Goal: Transaction & Acquisition: Purchase product/service

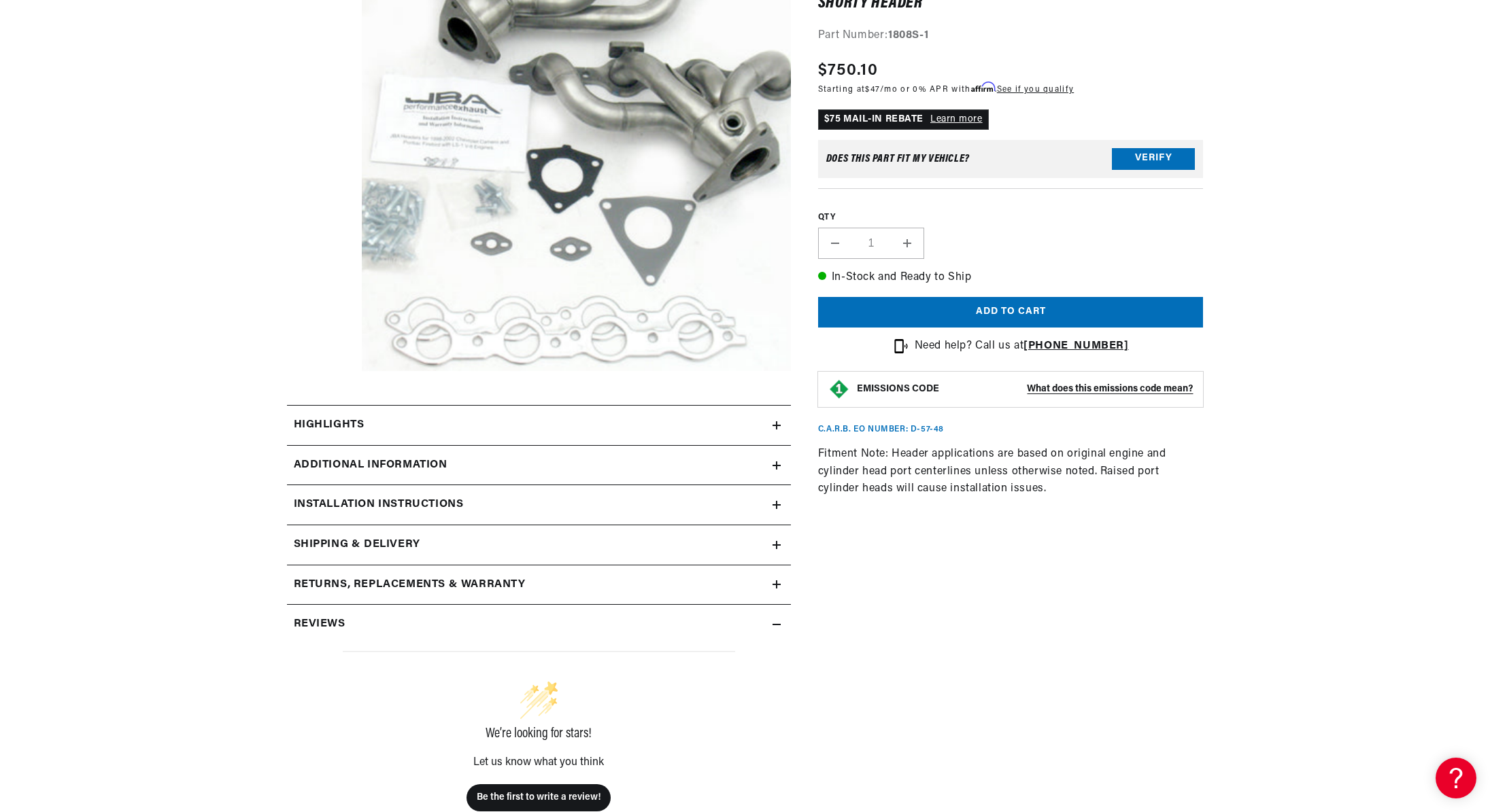
scroll to position [272, 0]
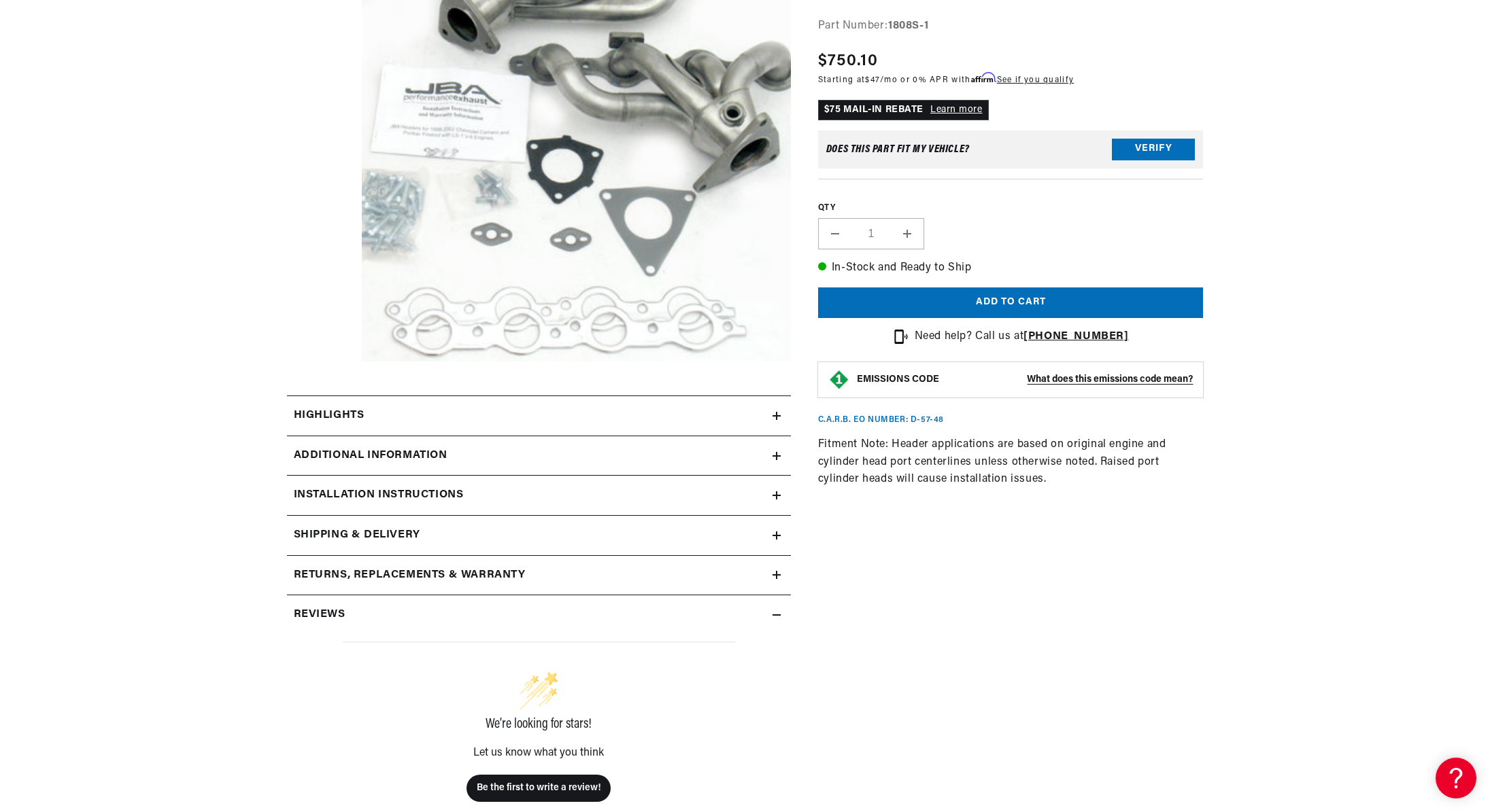
click at [684, 411] on div "Highlights" at bounding box center [529, 416] width 485 height 17
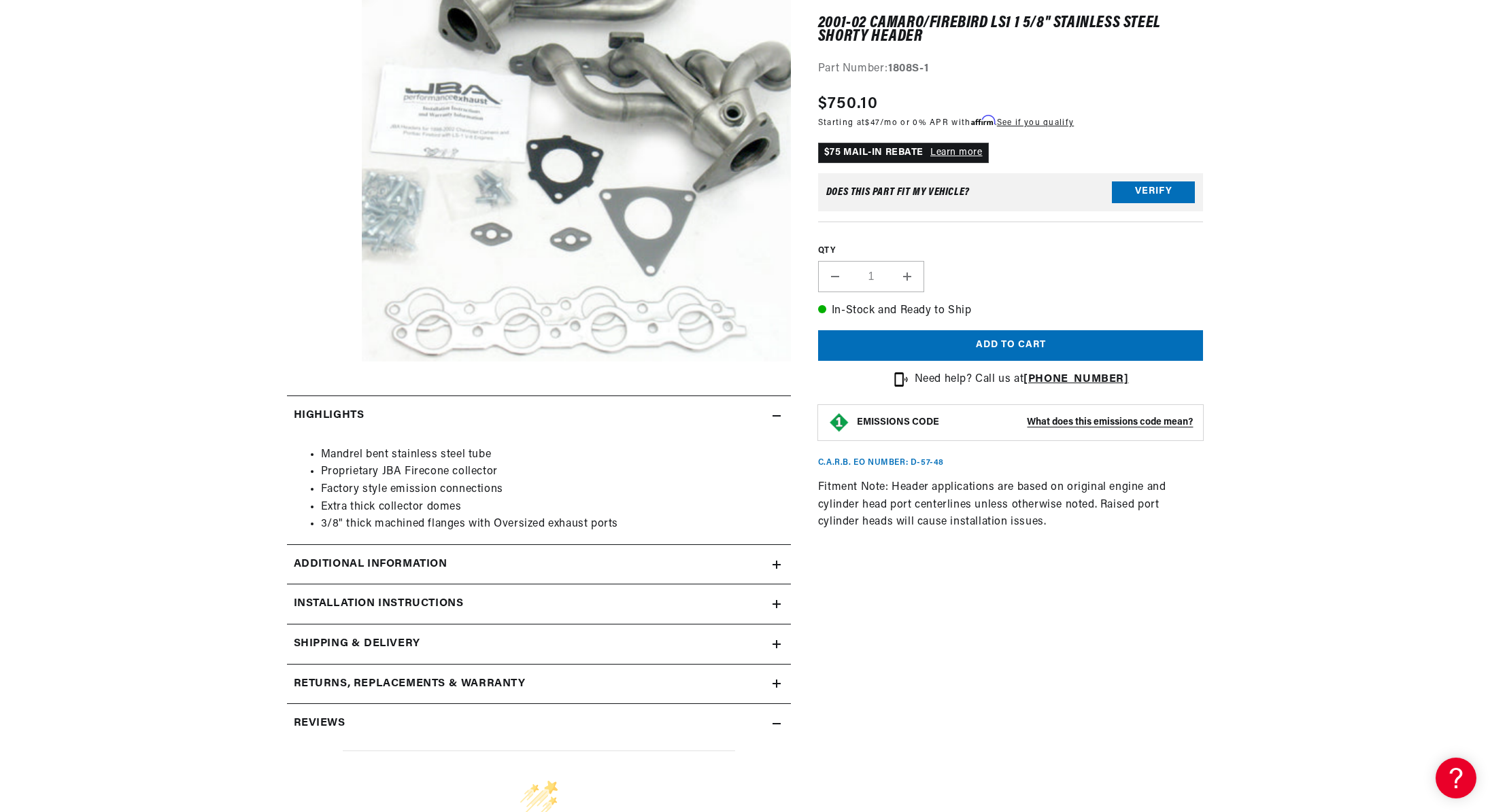
scroll to position [0, 0]
click at [684, 411] on div "Highlights" at bounding box center [529, 416] width 485 height 17
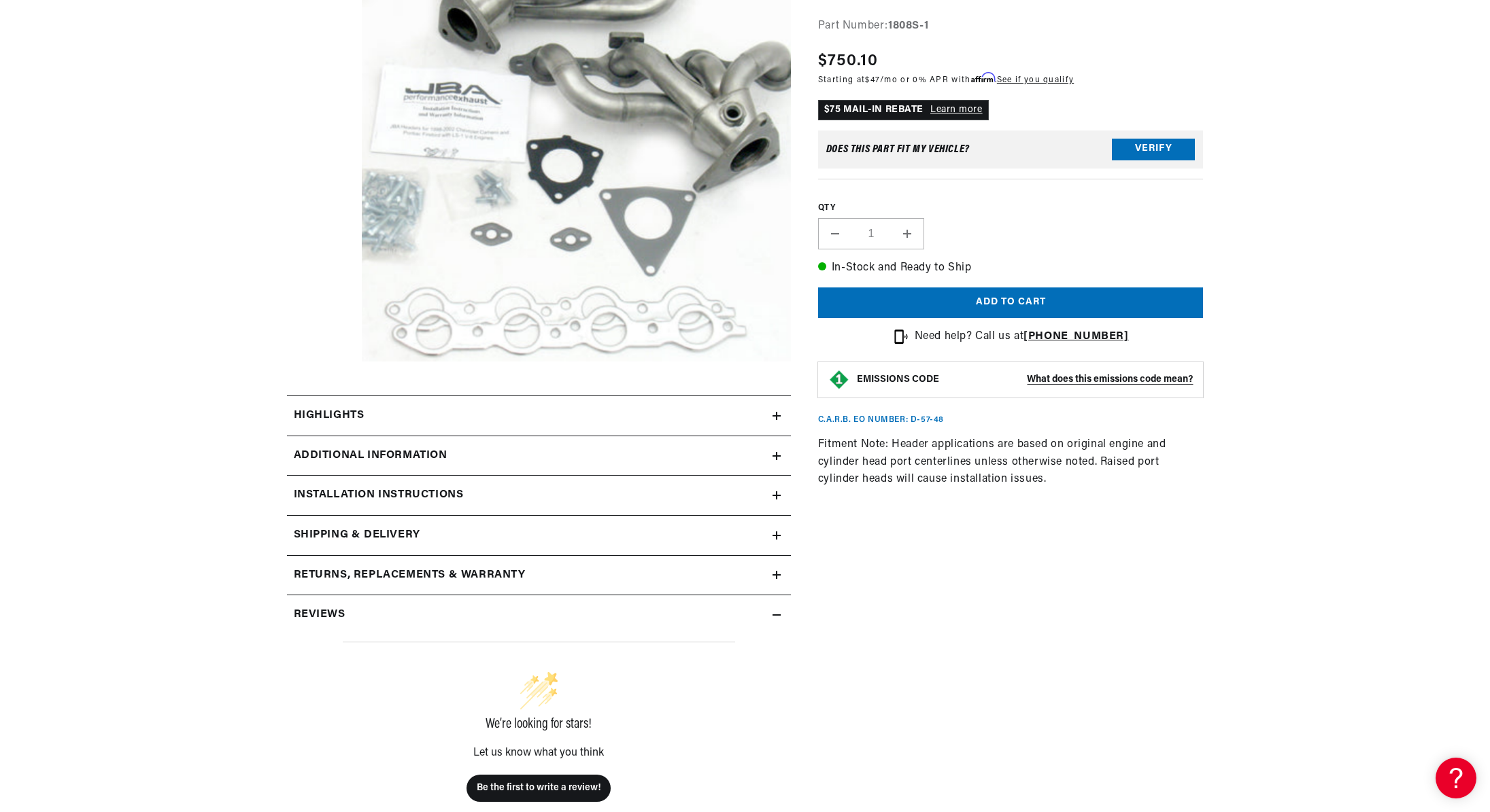
click at [570, 446] on summary "Additional Information" at bounding box center [539, 455] width 504 height 39
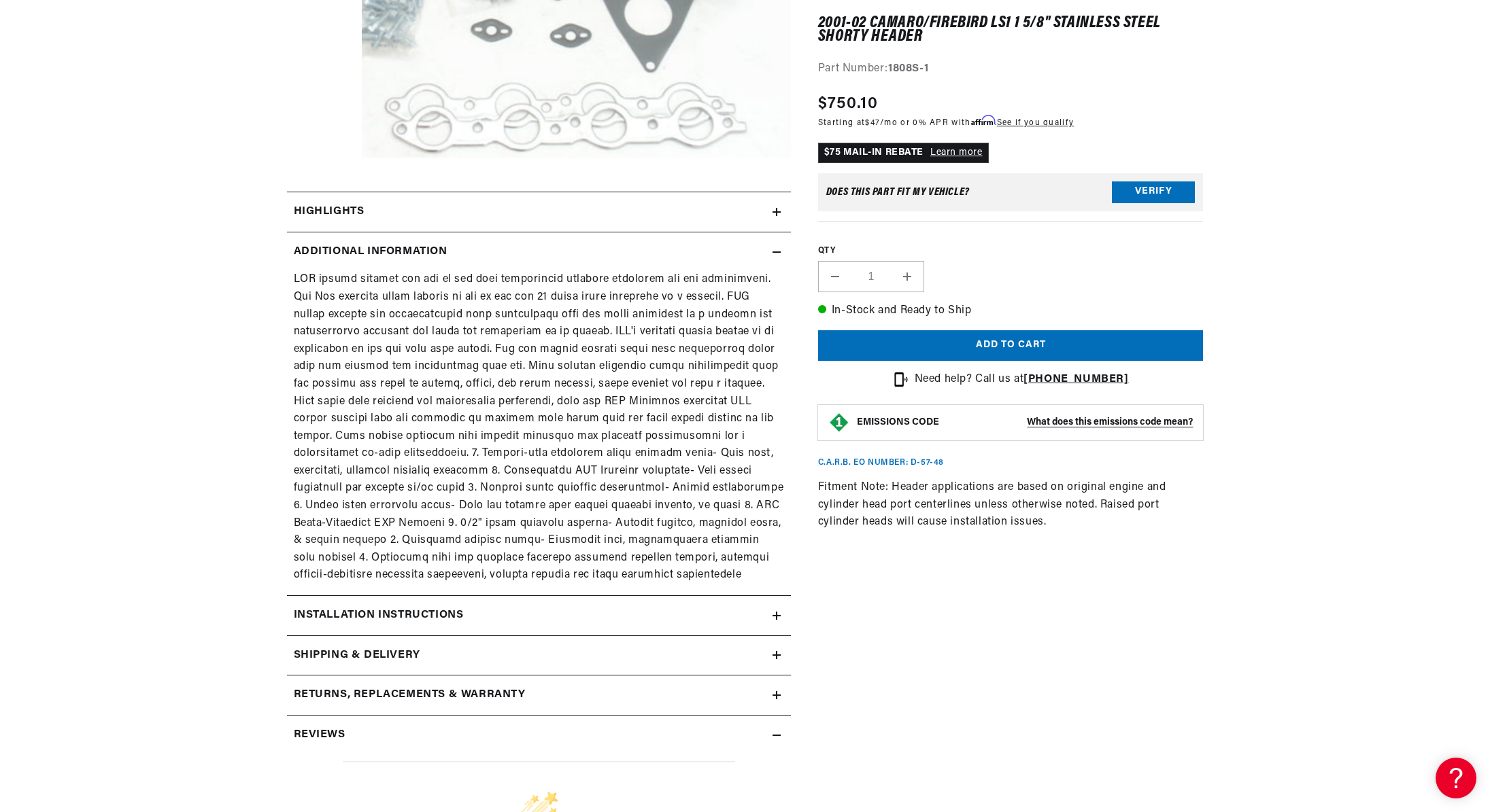
scroll to position [0, 1698]
click at [351, 619] on h2 "Installation instructions" at bounding box center [379, 616] width 170 height 17
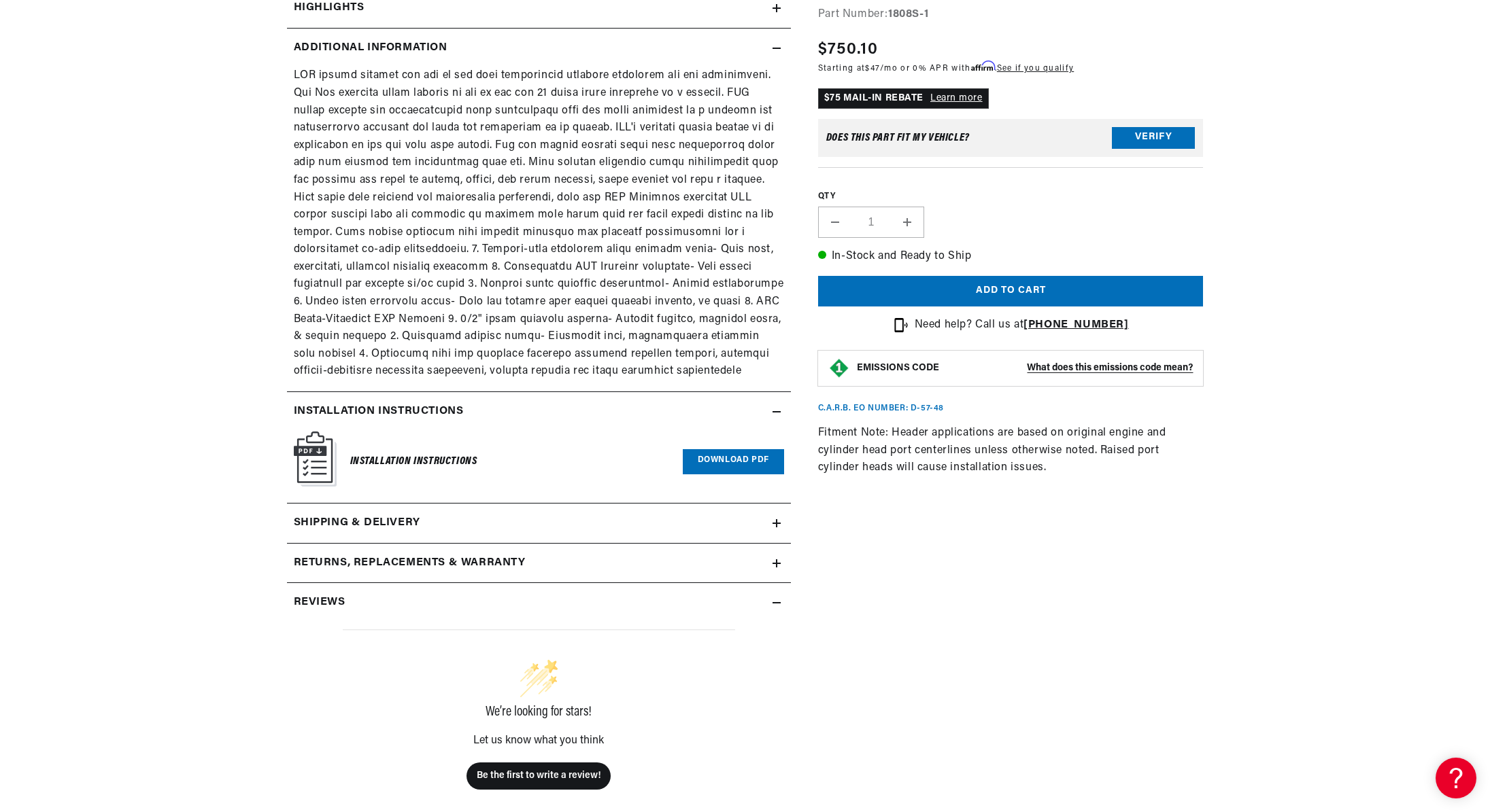
scroll to position [0, 0]
click at [699, 463] on link "Download PDF" at bounding box center [733, 462] width 102 height 25
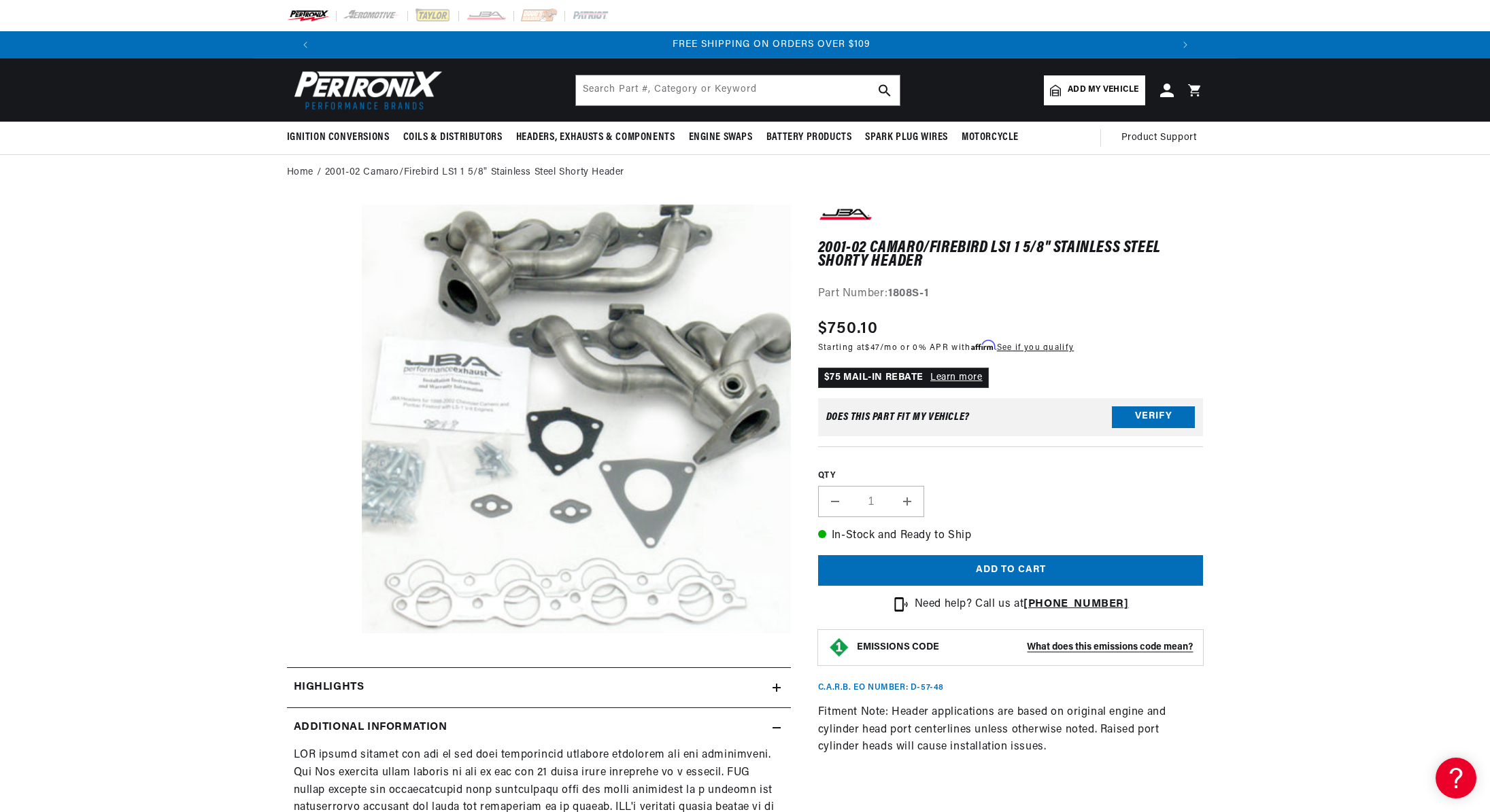
scroll to position [0, 1698]
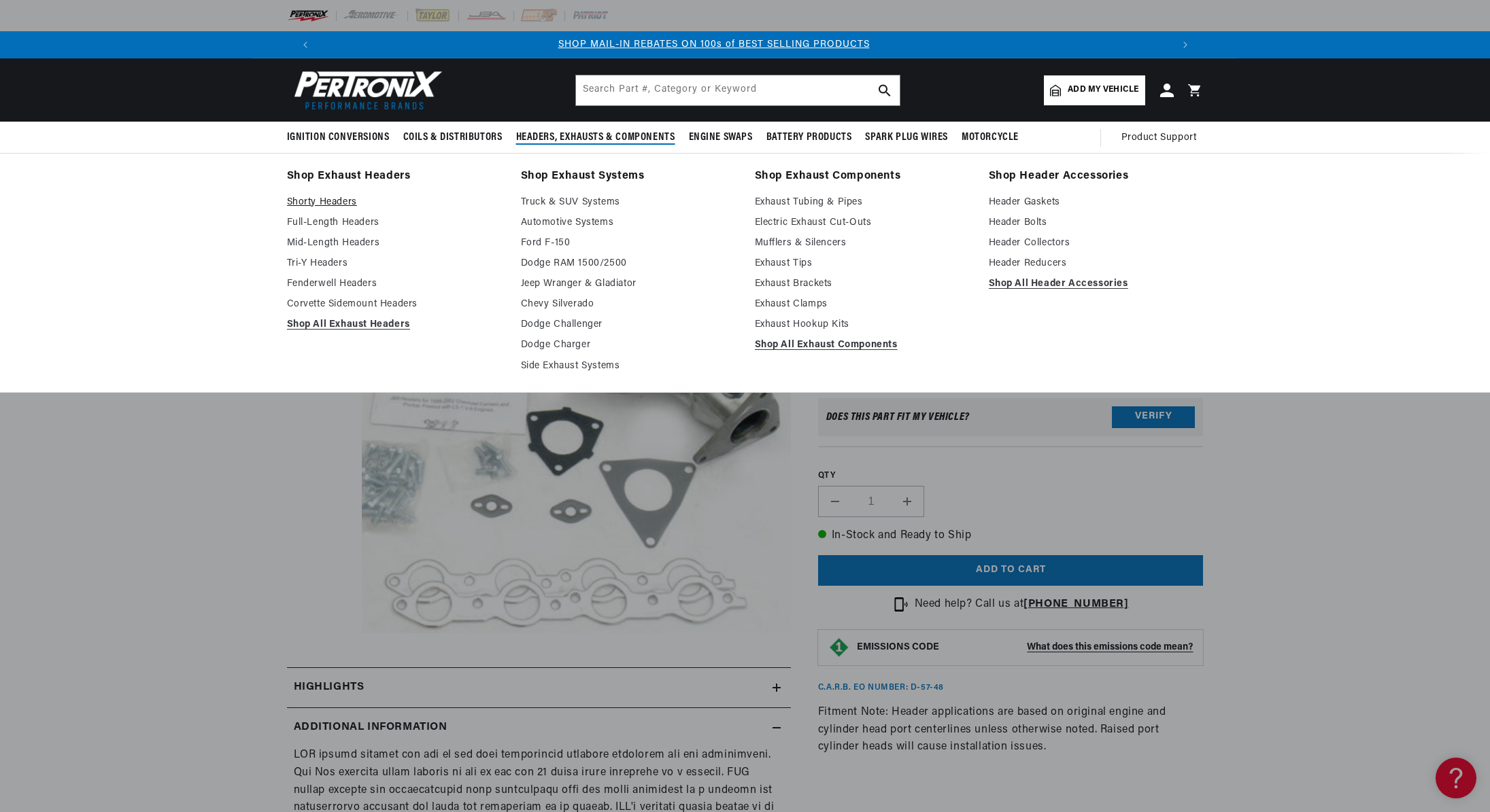
click at [337, 200] on link "Shorty Headers" at bounding box center [395, 202] width 215 height 16
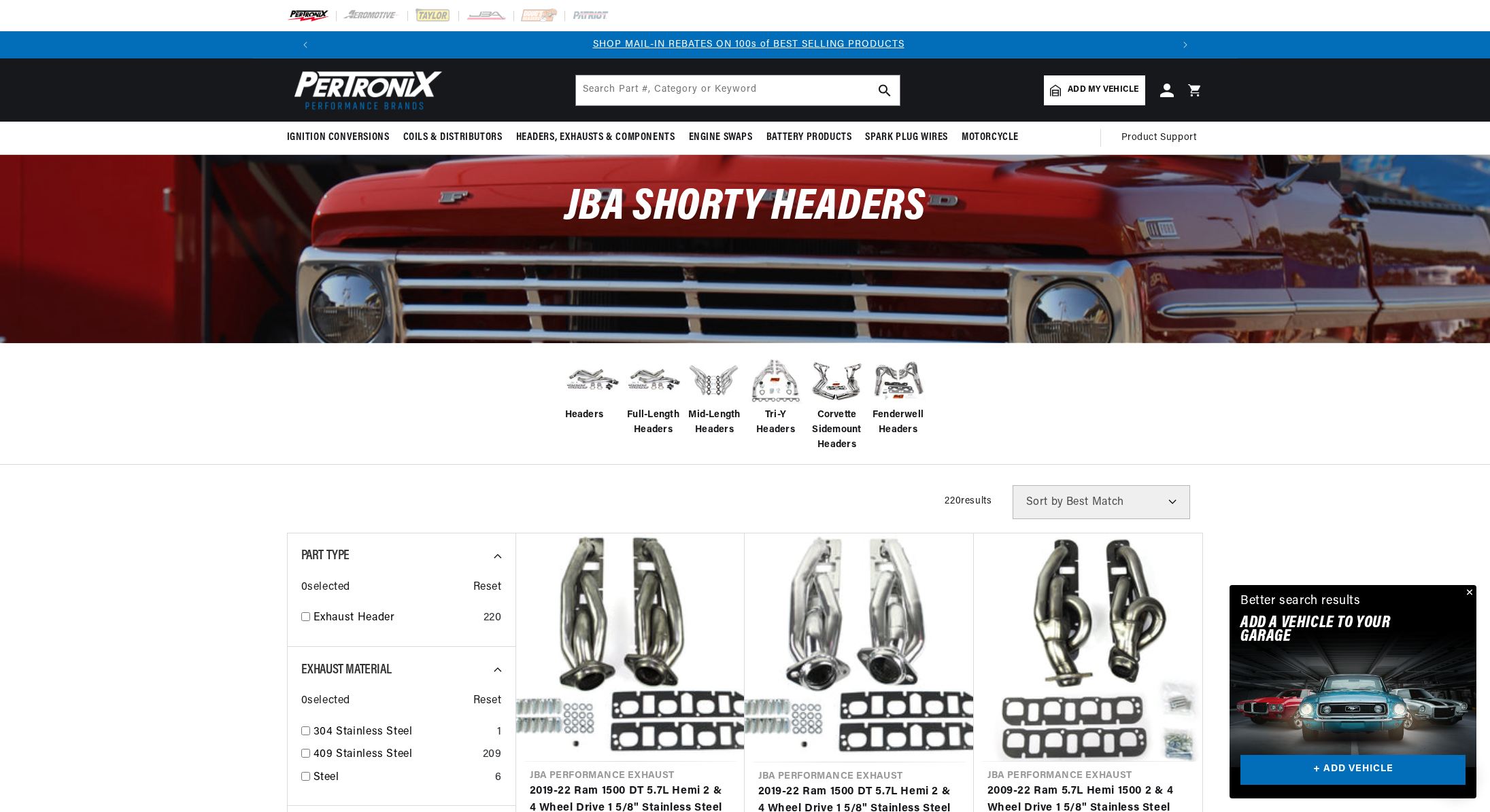
click at [1080, 83] on span "Add my vehicle" at bounding box center [1102, 89] width 70 height 13
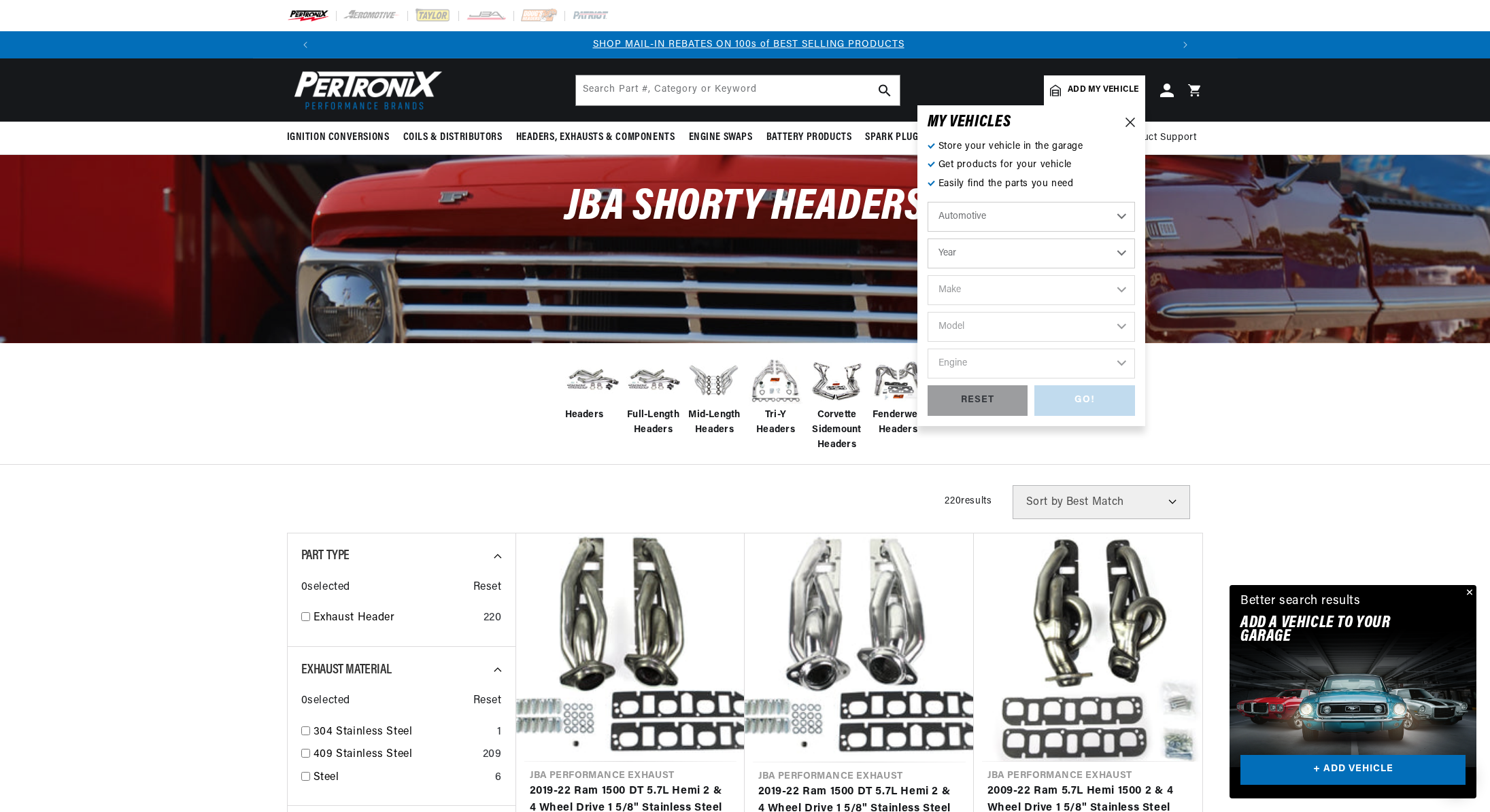
click at [928, 202] on select "Automotive Agricultural Industrial Marine Motorcycle" at bounding box center [1031, 217] width 207 height 29
click at [956, 249] on select "Year 2022 2021 2020 2019 2018 2017 2016 2015 2014 2013 2012 2011 2010 2009 2008…" at bounding box center [1031, 253] width 207 height 29
select select "2000"
click at [928, 239] on select "Year 2022 2021 2020 2019 2018 2017 2016 2015 2014 2013 2012 2011 2010 2009 2008…" at bounding box center [1031, 253] width 207 height 29
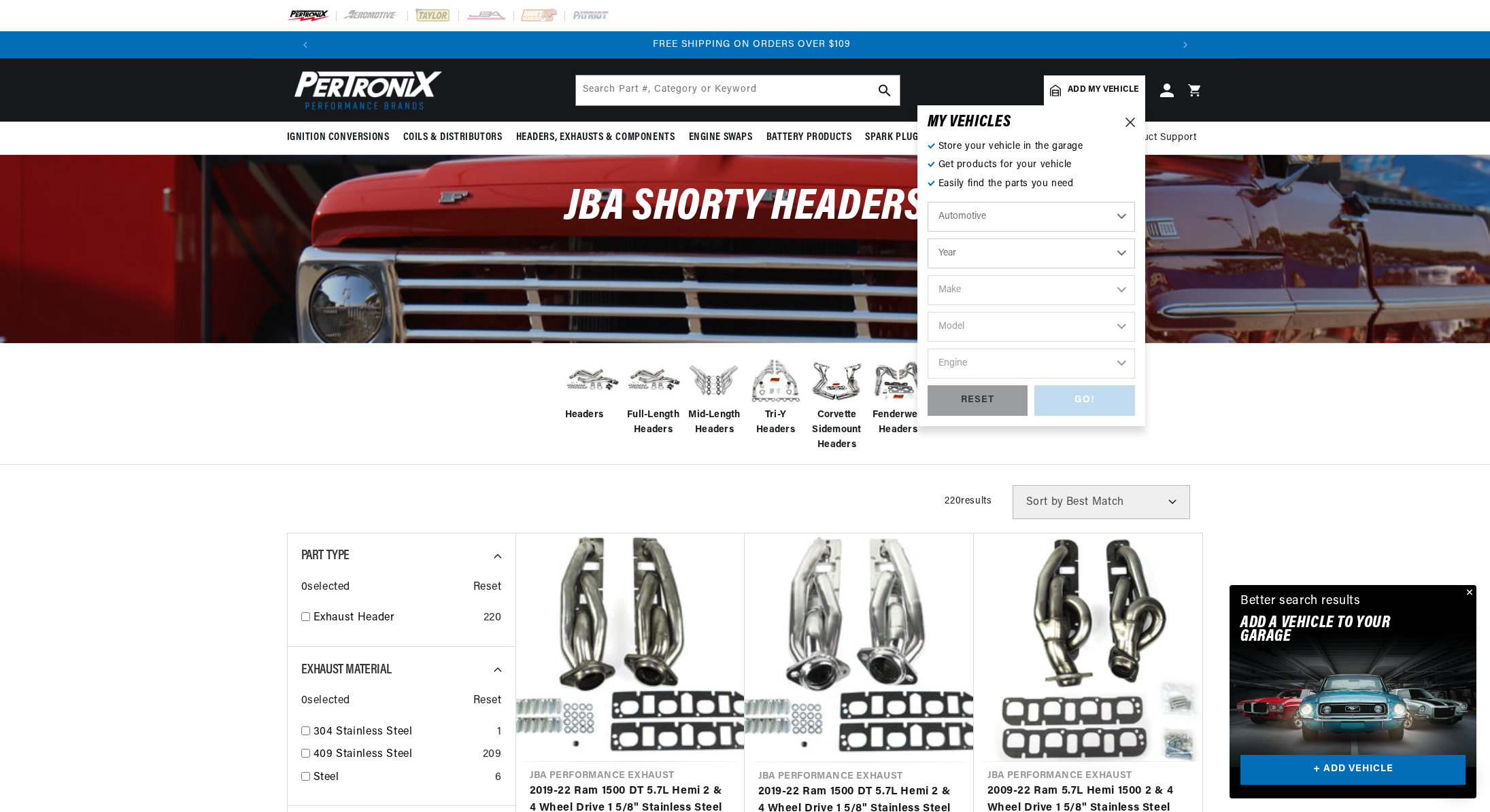
click at [958, 251] on select "Year 2022 2021 2020 2019 2018 2017 2016 2015 2014 2013 2012 2011 2010 2009 2008…" at bounding box center [1031, 253] width 207 height 29
select select "2000"
click at [928, 239] on select "Year 2022 2021 2020 2019 2018 2017 2016 2015 2014 2013 2012 2011 2010 2009 2008…" at bounding box center [1031, 253] width 207 height 29
click at [1116, 248] on select "2022 2021 2020 2019 2018 2017 2016 2015 2014 2013 2012 2011 2010 2009 2008 2007…" at bounding box center [1031, 253] width 207 height 29
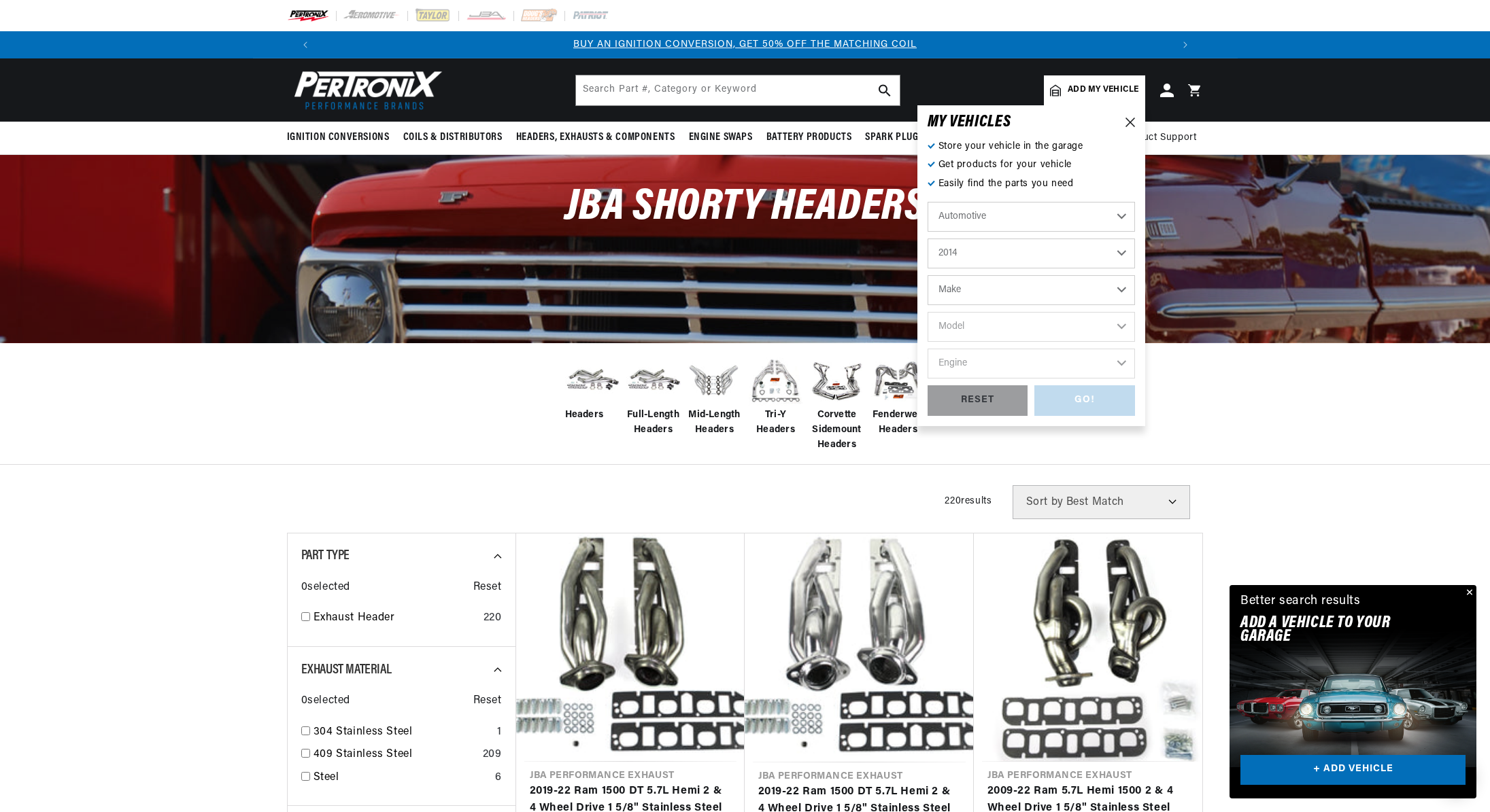
click at [928, 239] on select "2022 2021 2020 2019 2018 2017 2016 2015 2014 2013 2012 2011 2010 2009 2008 2007…" at bounding box center [1031, 253] width 207 height 29
drag, startPoint x: 1002, startPoint y: 248, endPoint x: 1001, endPoint y: 265, distance: 17.0
click at [1002, 248] on select "2022 2021 2020 2019 2018 2017 2016 2015 2014 2013 2012 2011 2010 2009 2008 2007…" at bounding box center [1031, 253] width 207 height 29
click at [928, 239] on select "2022 2021 2020 2019 2018 2017 2016 2015 2014 2013 2012 2011 2010 2009 2008 2007…" at bounding box center [1031, 253] width 207 height 29
select select "2001"
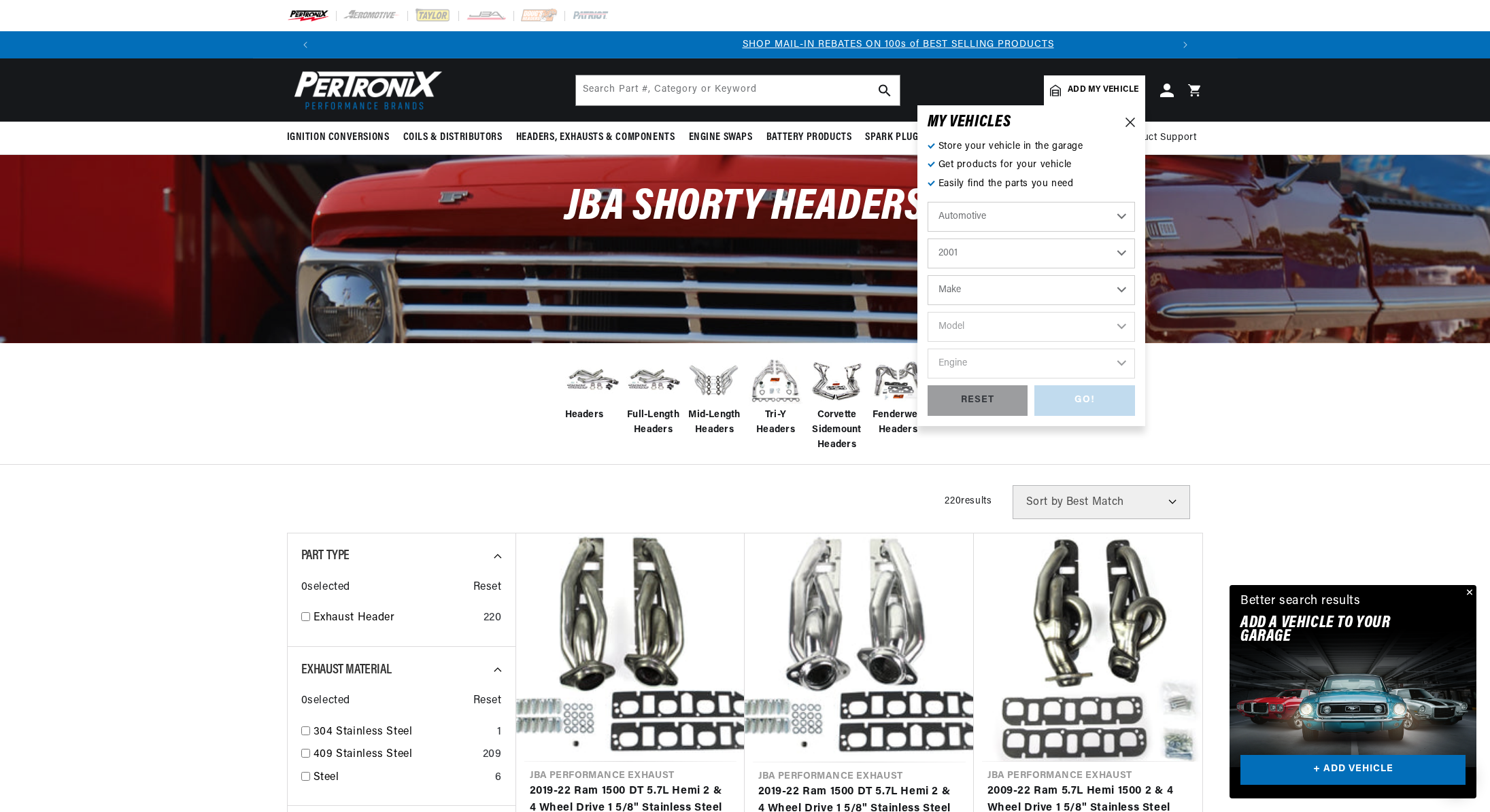
scroll to position [0, 850]
click at [962, 292] on select "Make Avanti Buick Chevrolet Dodge Ford GMC Isuzu Jeep Lincoln Mercury Oldsmobil…" at bounding box center [1031, 290] width 207 height 29
select select "Chevrolet"
click at [928, 275] on select "Make Avanti Buick Chevrolet Dodge Ford GMC Isuzu Jeep Lincoln Mercury Oldsmobil…" at bounding box center [1031, 290] width 207 height 29
select select "Chevrolet"
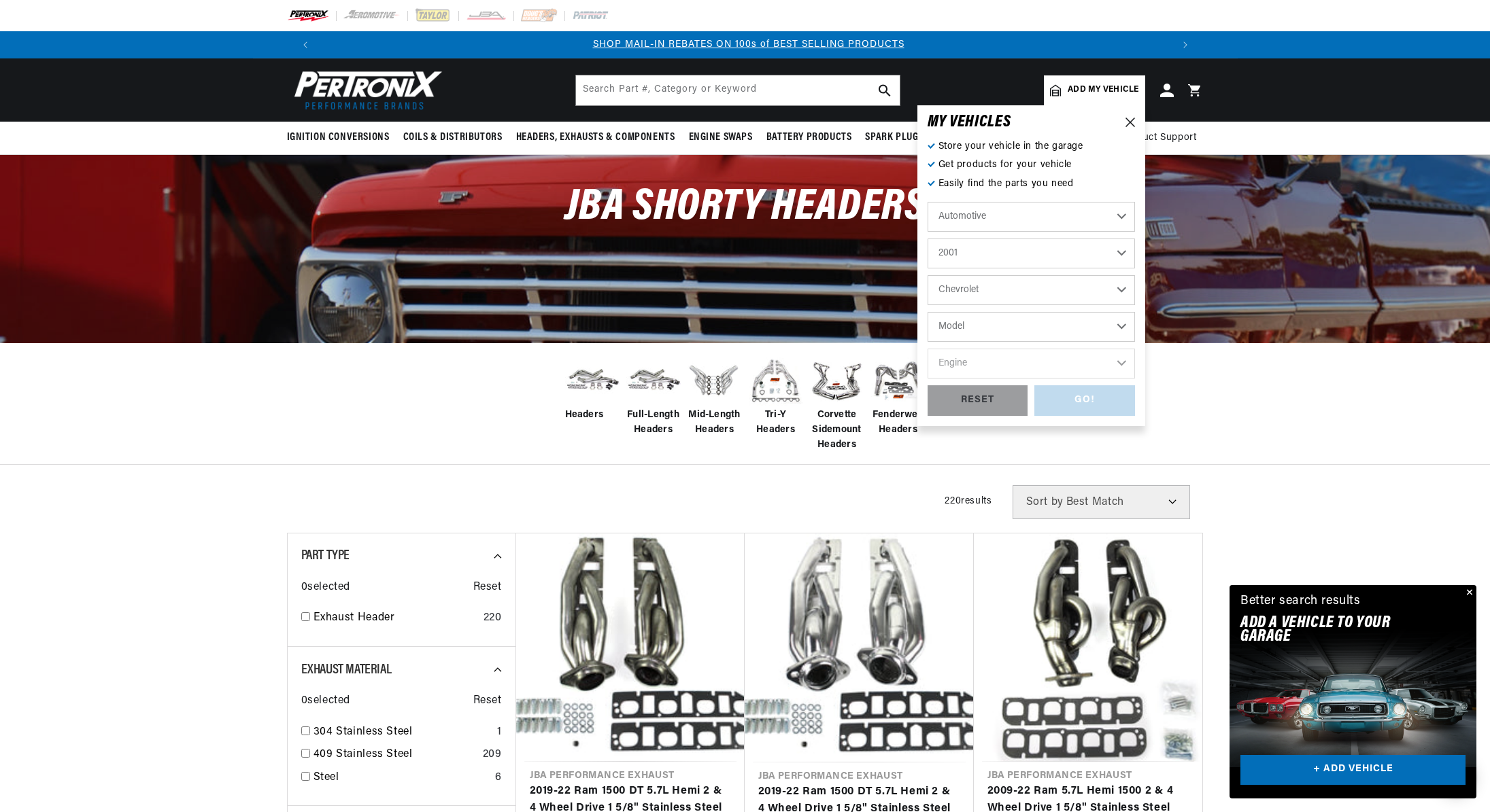
click at [963, 321] on select "Model Astro B7 Blazer C1500 C3500HD C6500 Kodiak C7500 Kodiak Camaro Corvette E…" at bounding box center [1031, 327] width 207 height 29
select select "Camaro"
click at [928, 312] on select "Model Astro B7 Blazer C1500 C3500HD C6500 Kodiak C7500 Kodiak Camaro Corvette E…" at bounding box center [1031, 327] width 207 height 29
select select "Camaro"
click at [979, 363] on select "Engine 5.7L" at bounding box center [1031, 363] width 207 height 29
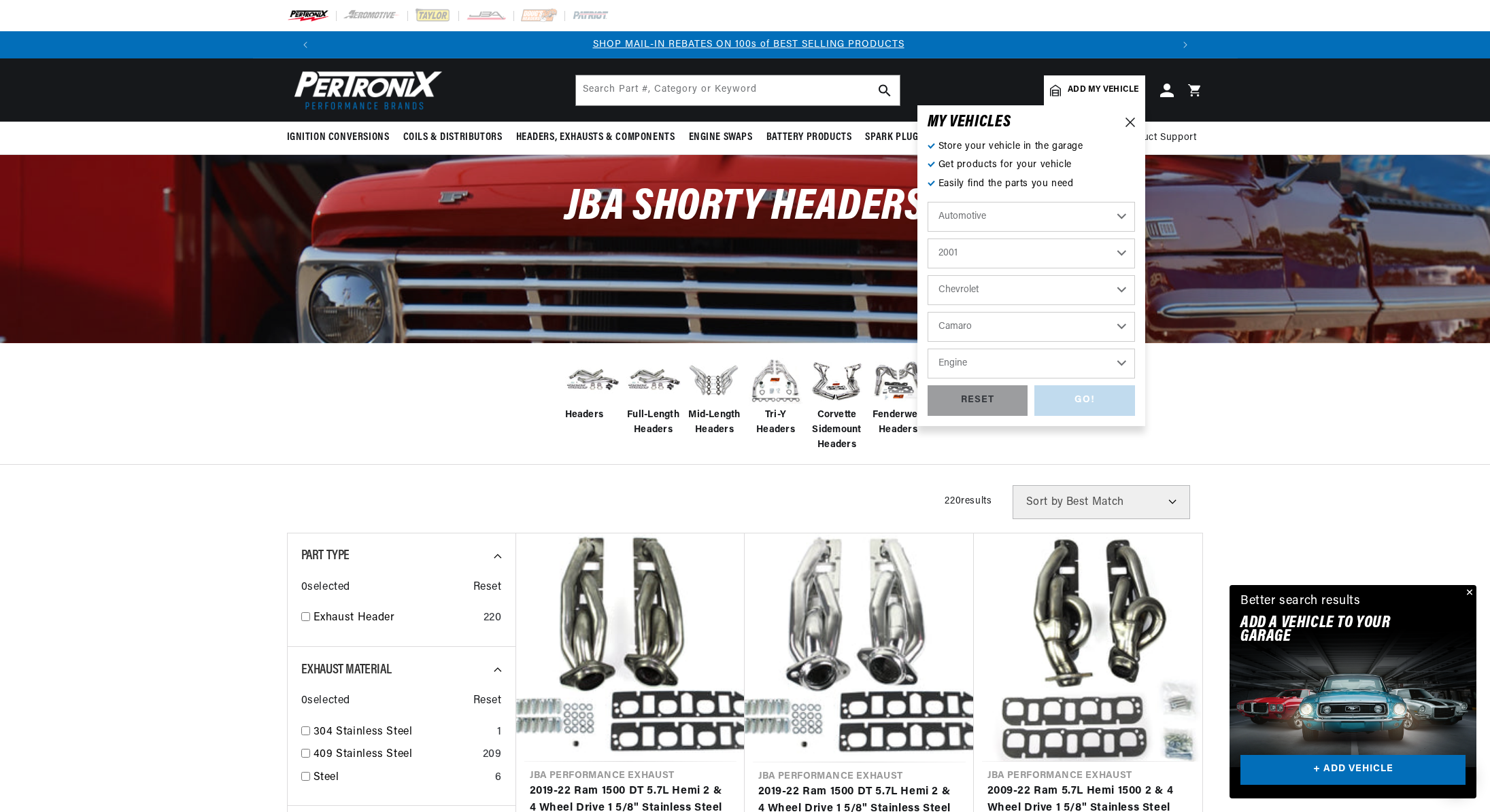
select select "5.7L"
click at [928, 349] on select "Engine 5.7L" at bounding box center [1031, 363] width 207 height 29
select select "5.7L"
click at [1054, 396] on div "GO!" at bounding box center [1085, 400] width 101 height 30
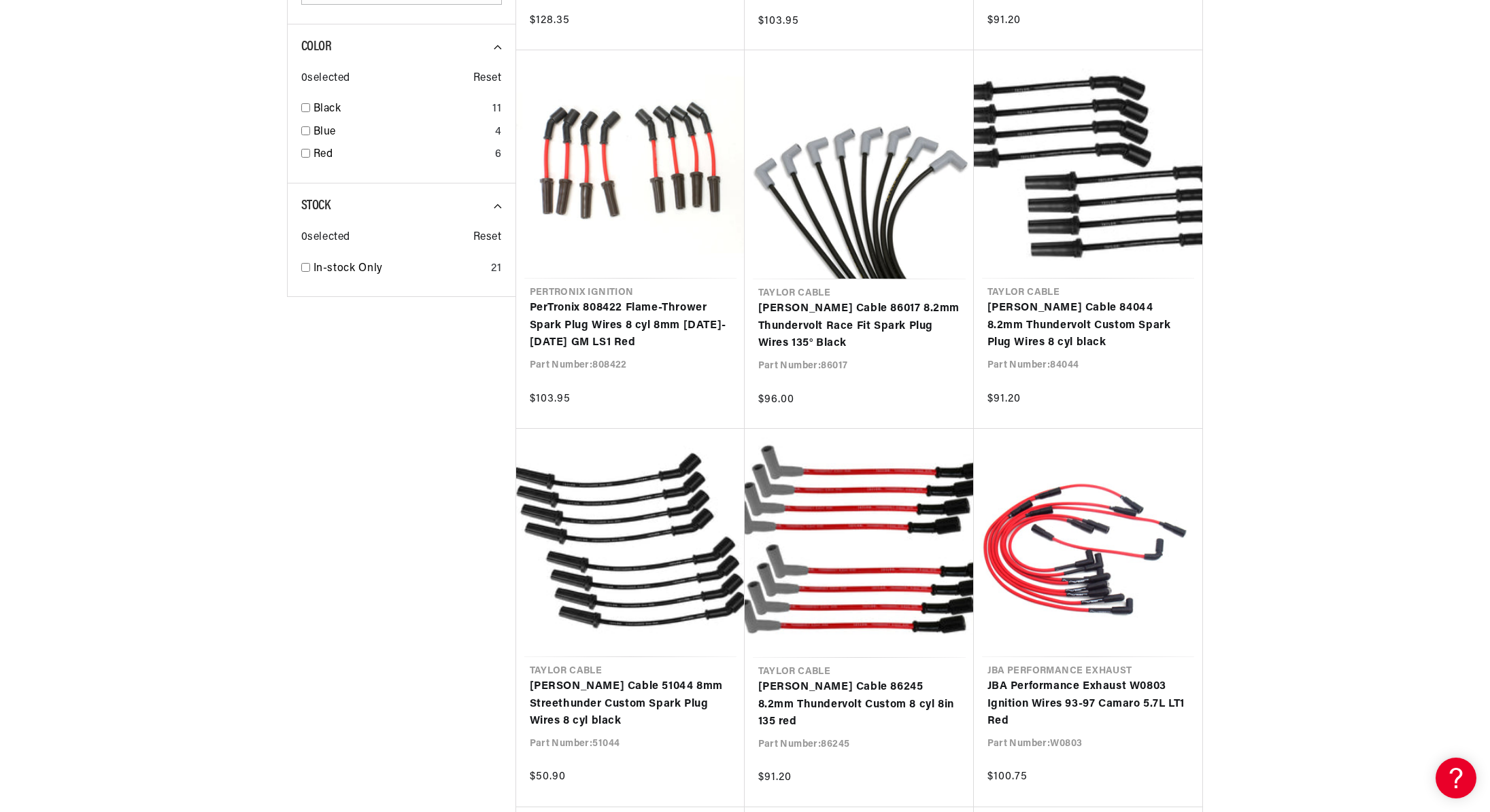
scroll to position [0, 850]
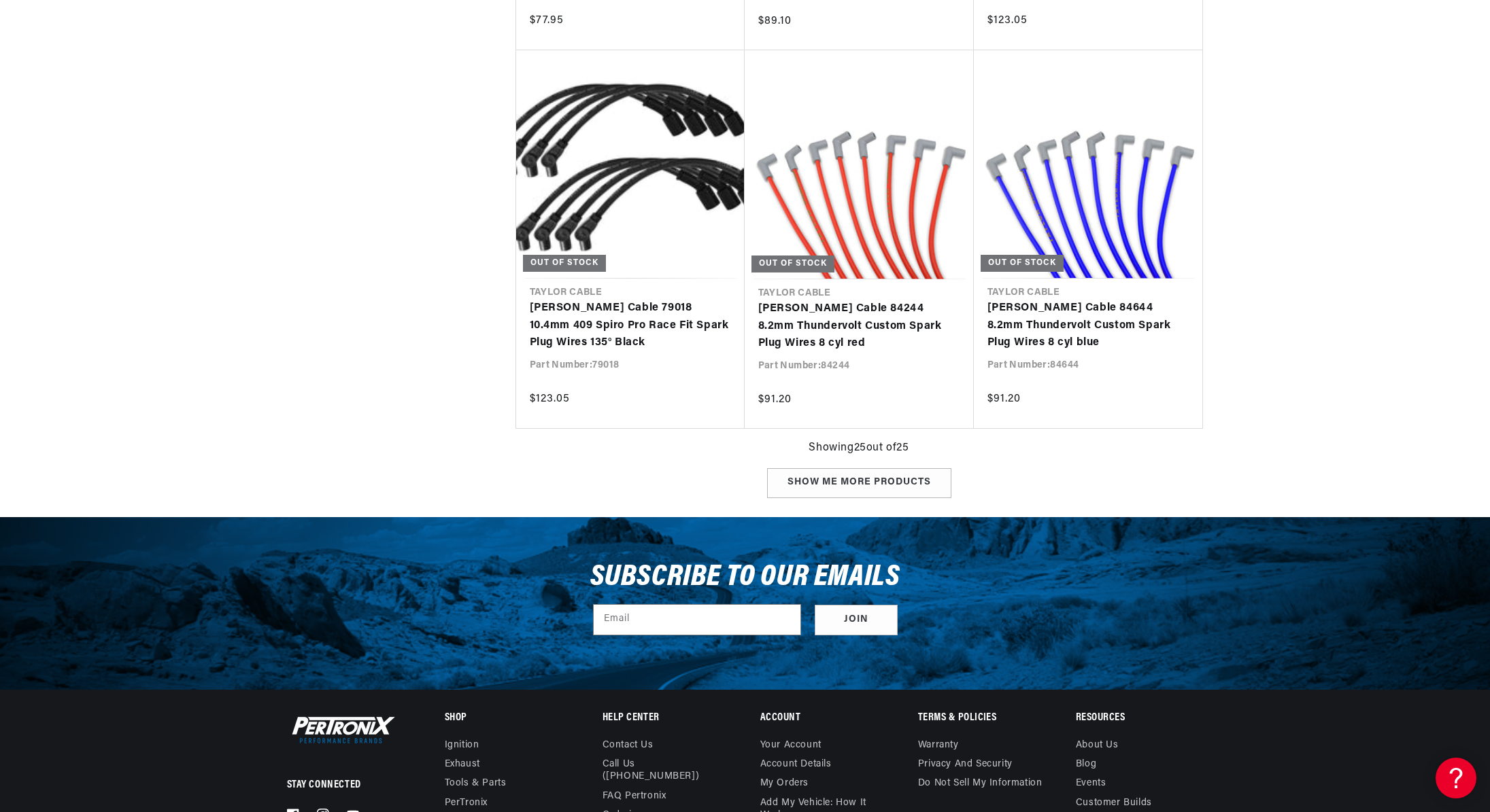
scroll to position [3263, 0]
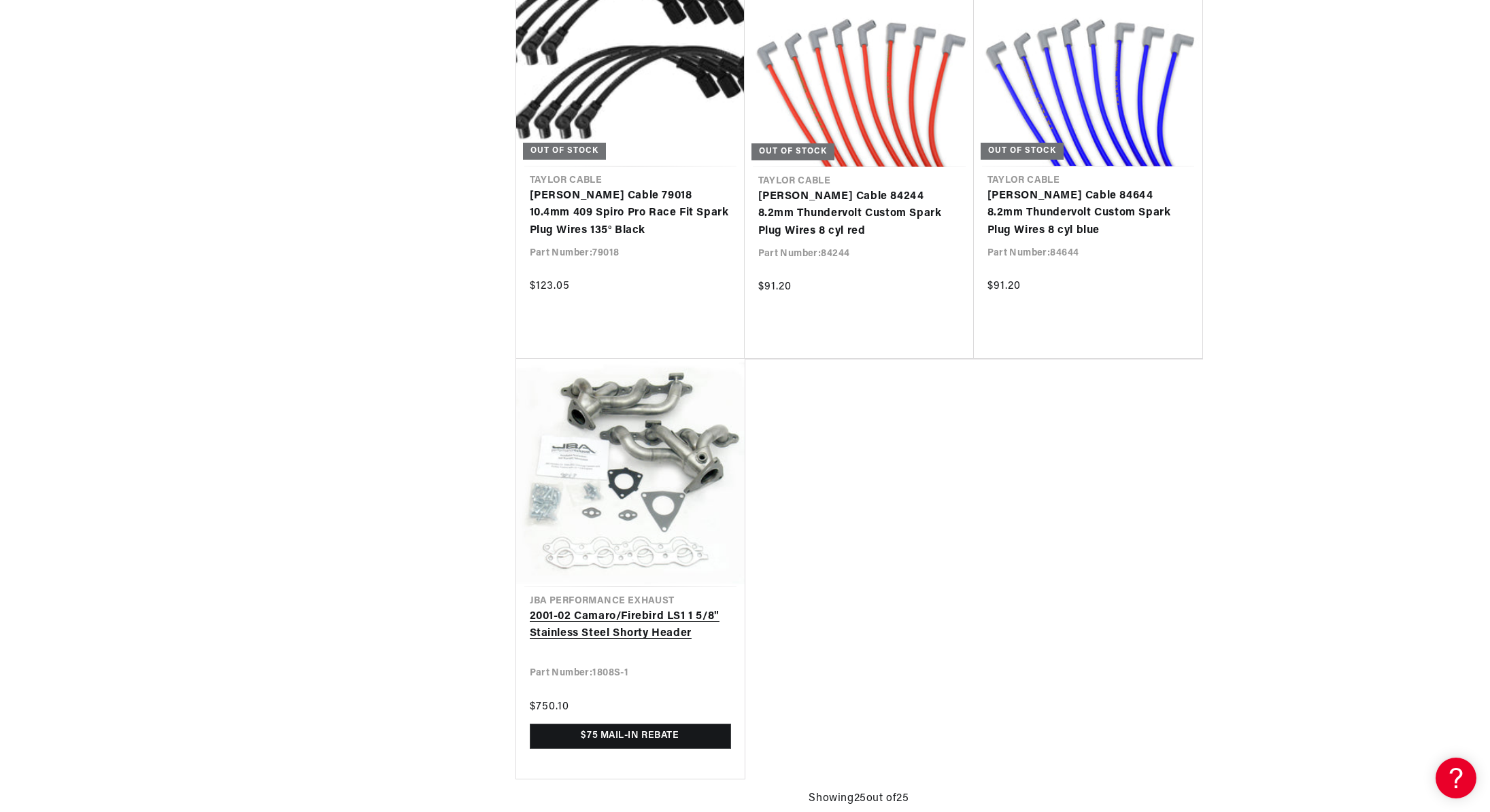
click at [635, 608] on link "2001-02 Camaro/Firebird LS1 1 5/8" Stainless Steel Shorty Header" at bounding box center [630, 625] width 201 height 35
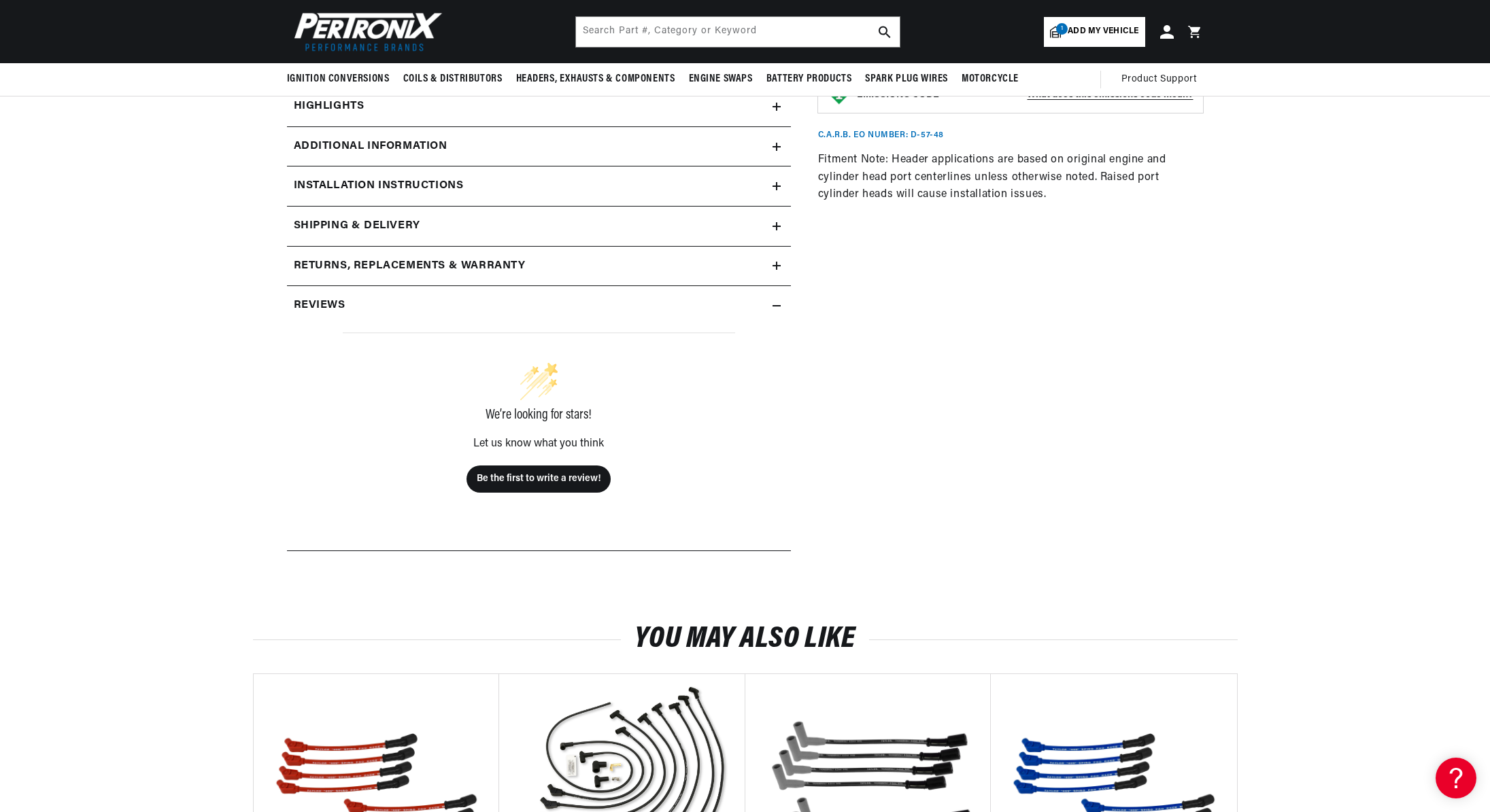
scroll to position [340, 0]
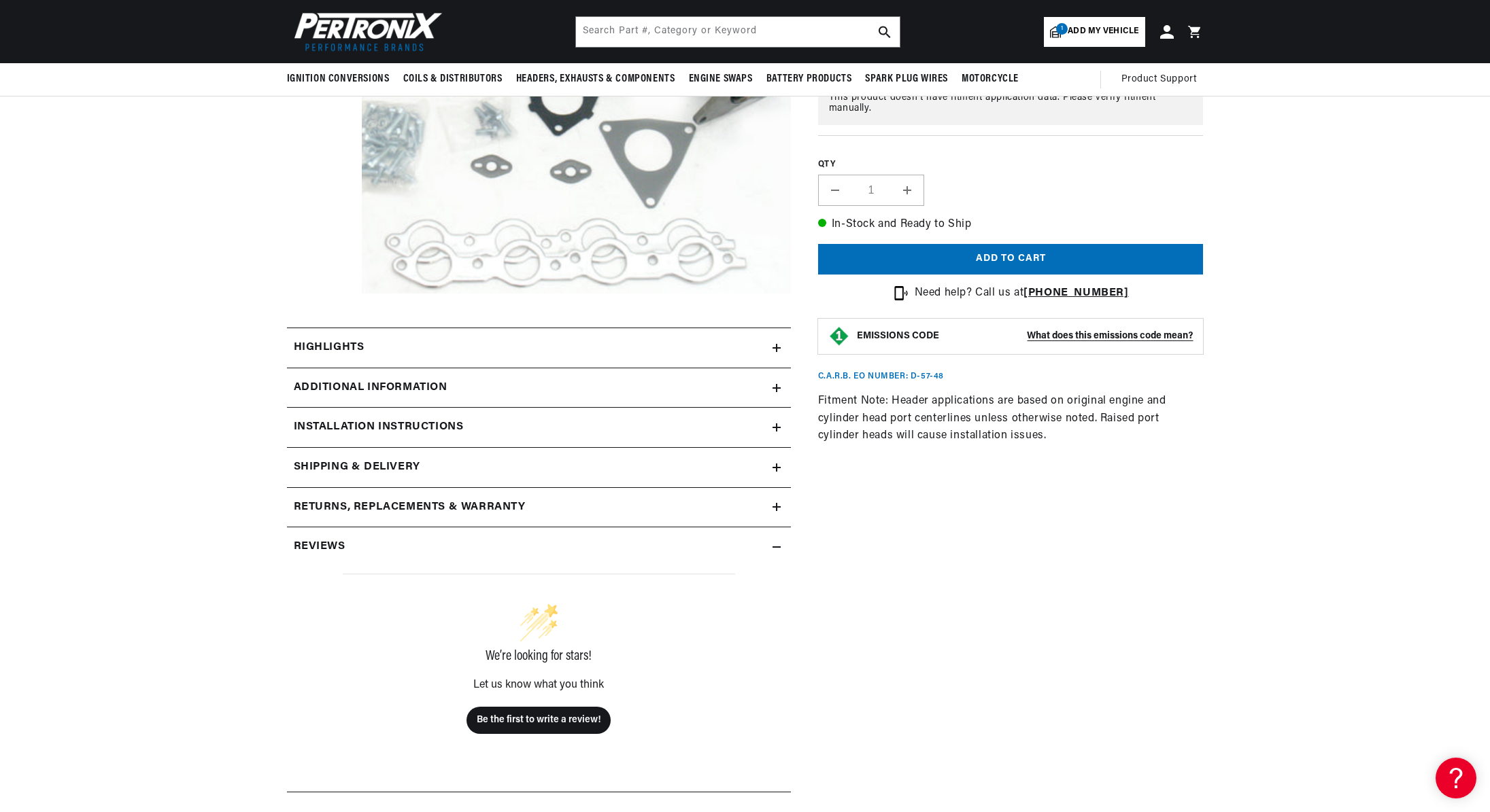
click at [376, 501] on h2 "Returns, Replacements & Warranty" at bounding box center [410, 508] width 232 height 17
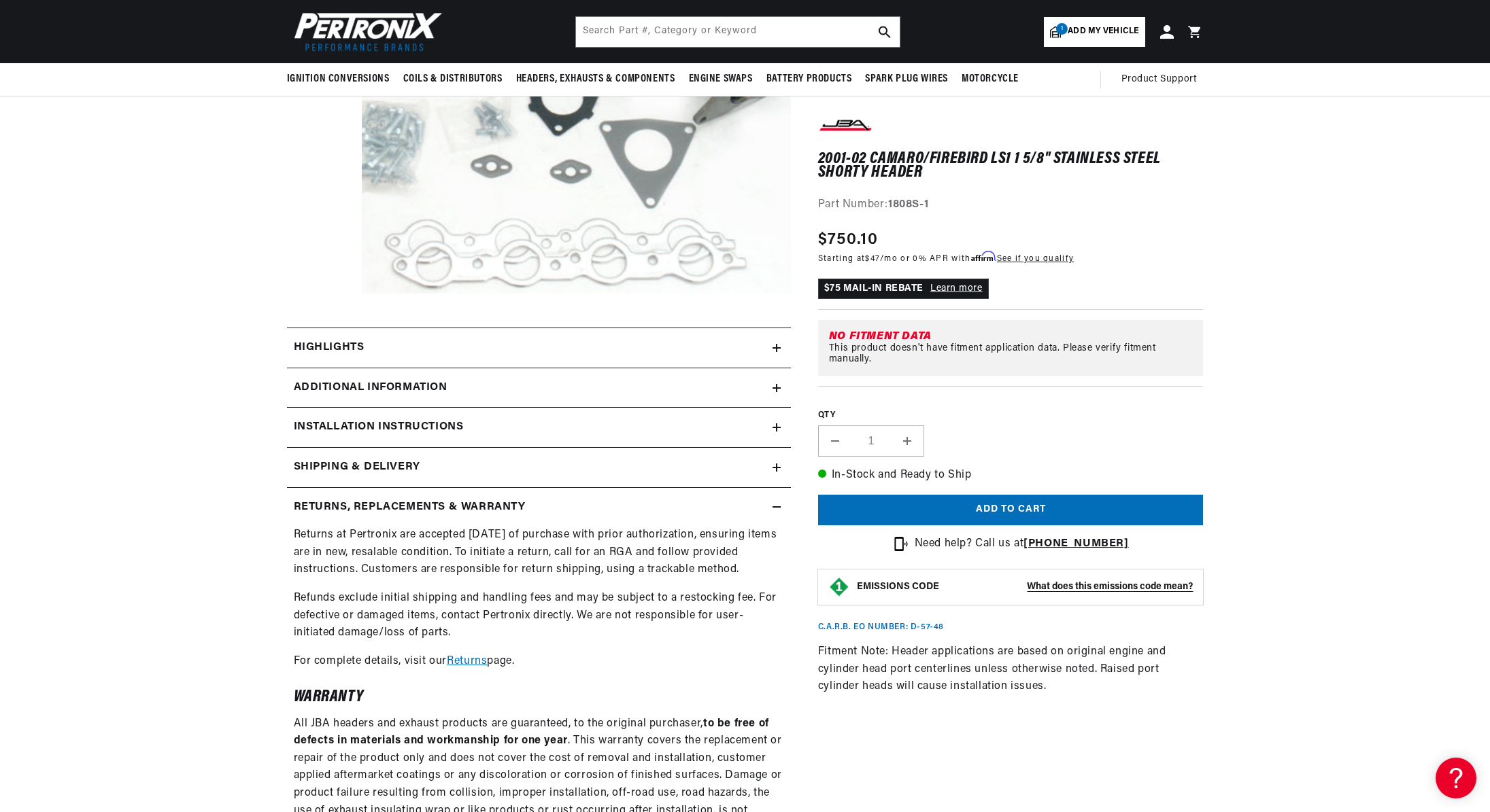
scroll to position [0, 0]
click at [376, 501] on h2 "Returns, Replacements & Warranty" at bounding box center [410, 508] width 232 height 17
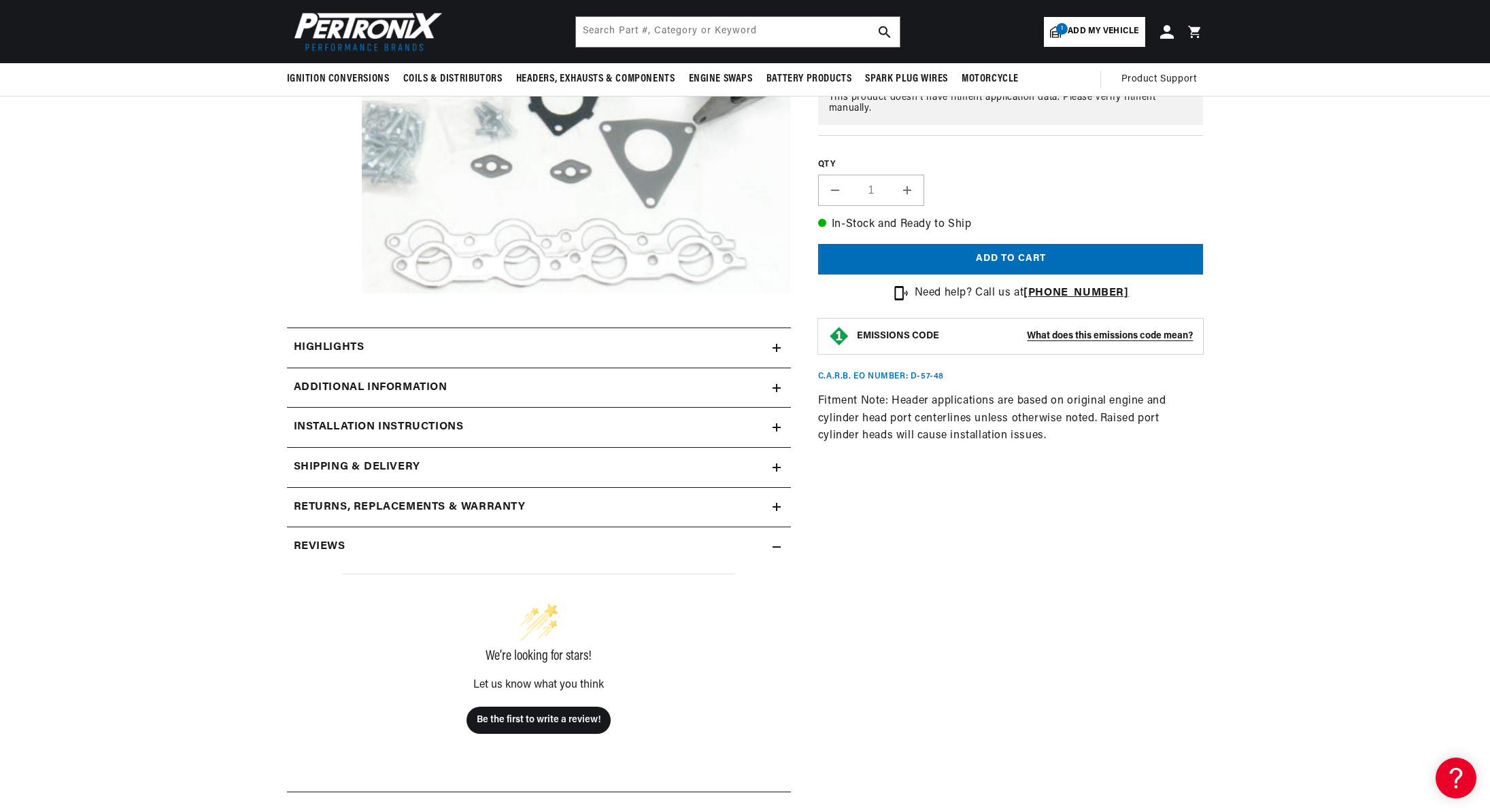
click at [377, 467] on h2 "Shipping & Delivery" at bounding box center [358, 468] width 127 height 17
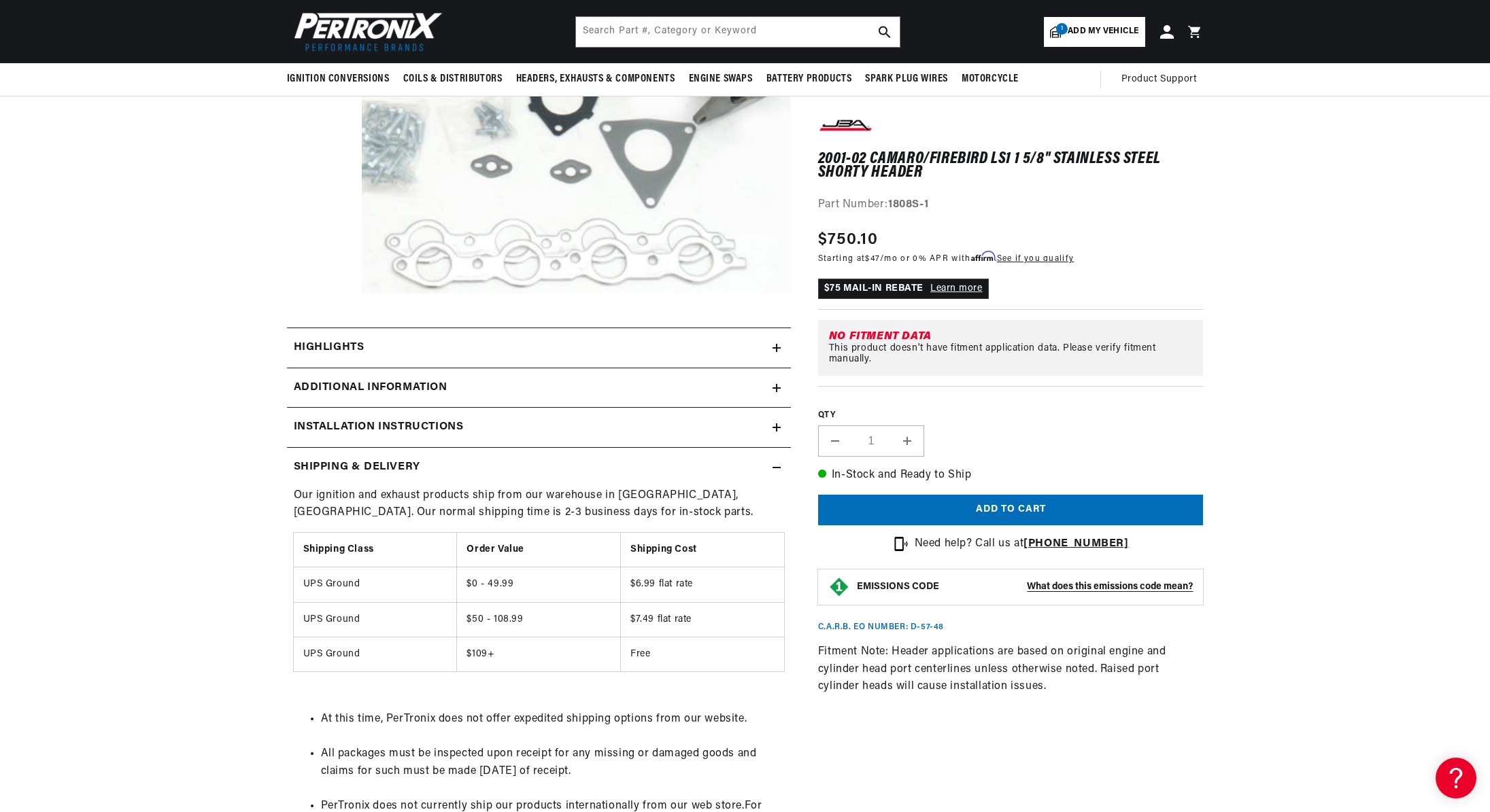
click at [377, 467] on h2 "Shipping & Delivery" at bounding box center [358, 468] width 127 height 17
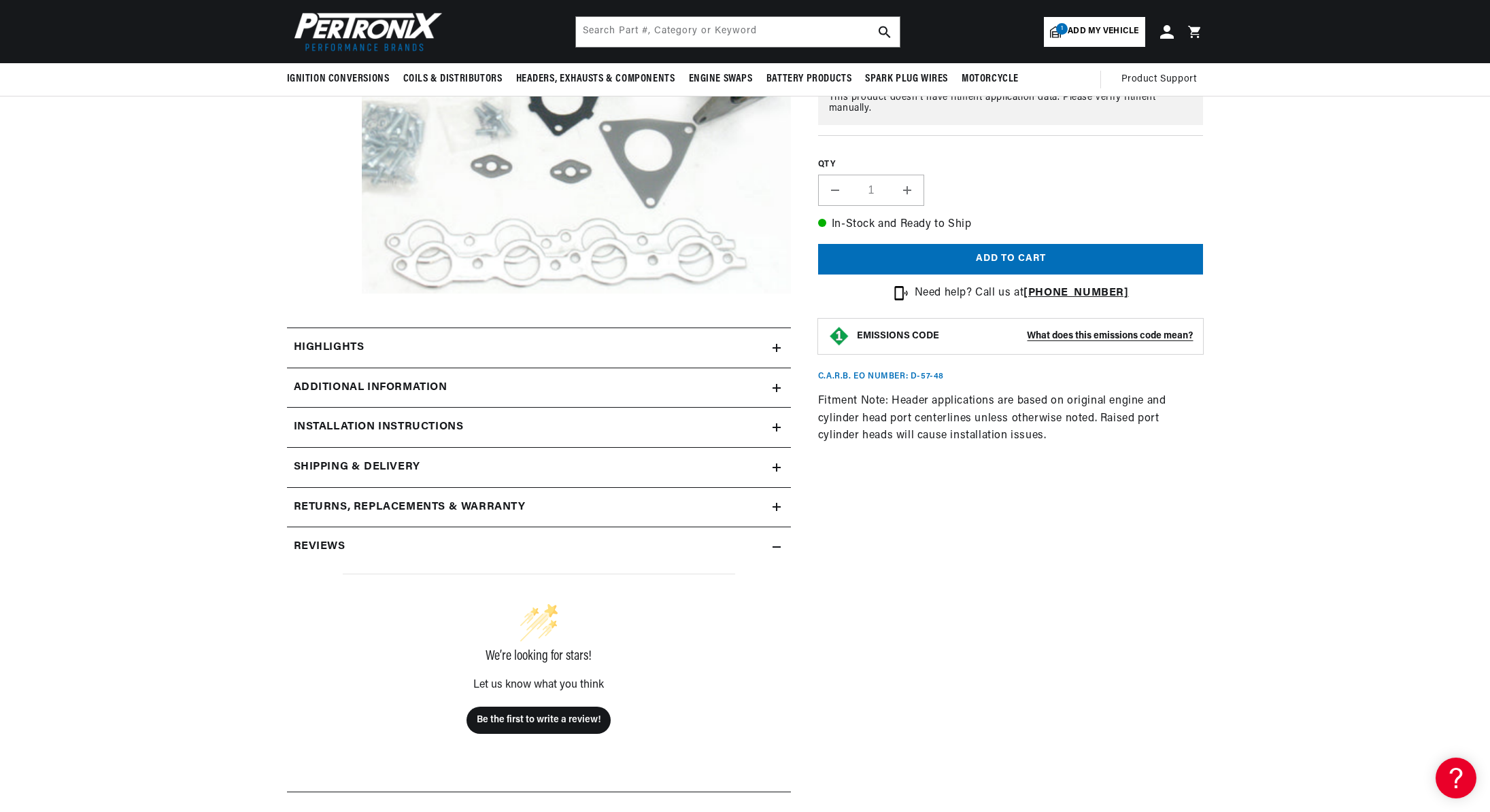
click at [384, 437] on summary "Installation instructions" at bounding box center [539, 427] width 504 height 39
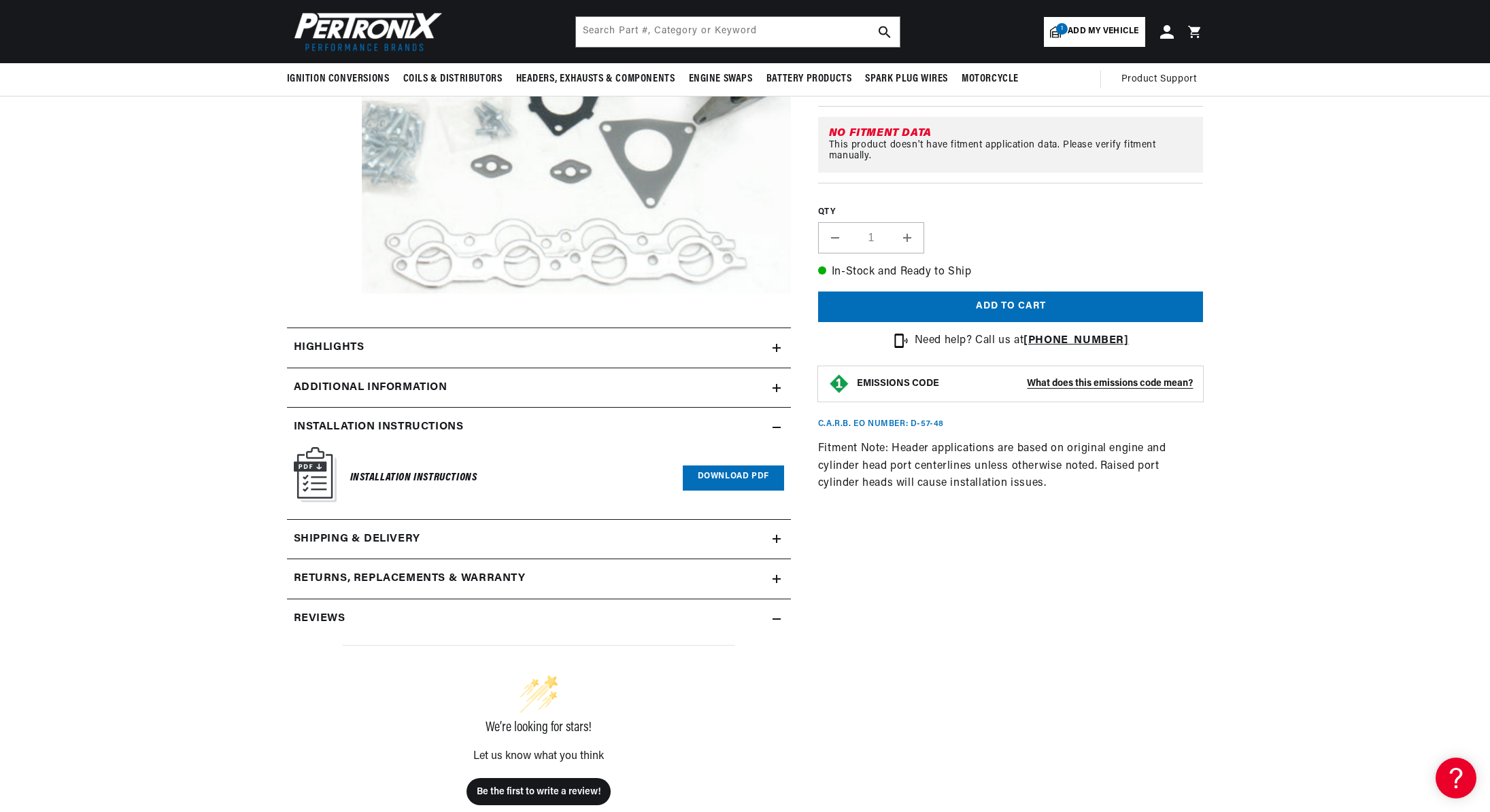
click at [384, 426] on h2 "Installation instructions" at bounding box center [379, 428] width 170 height 17
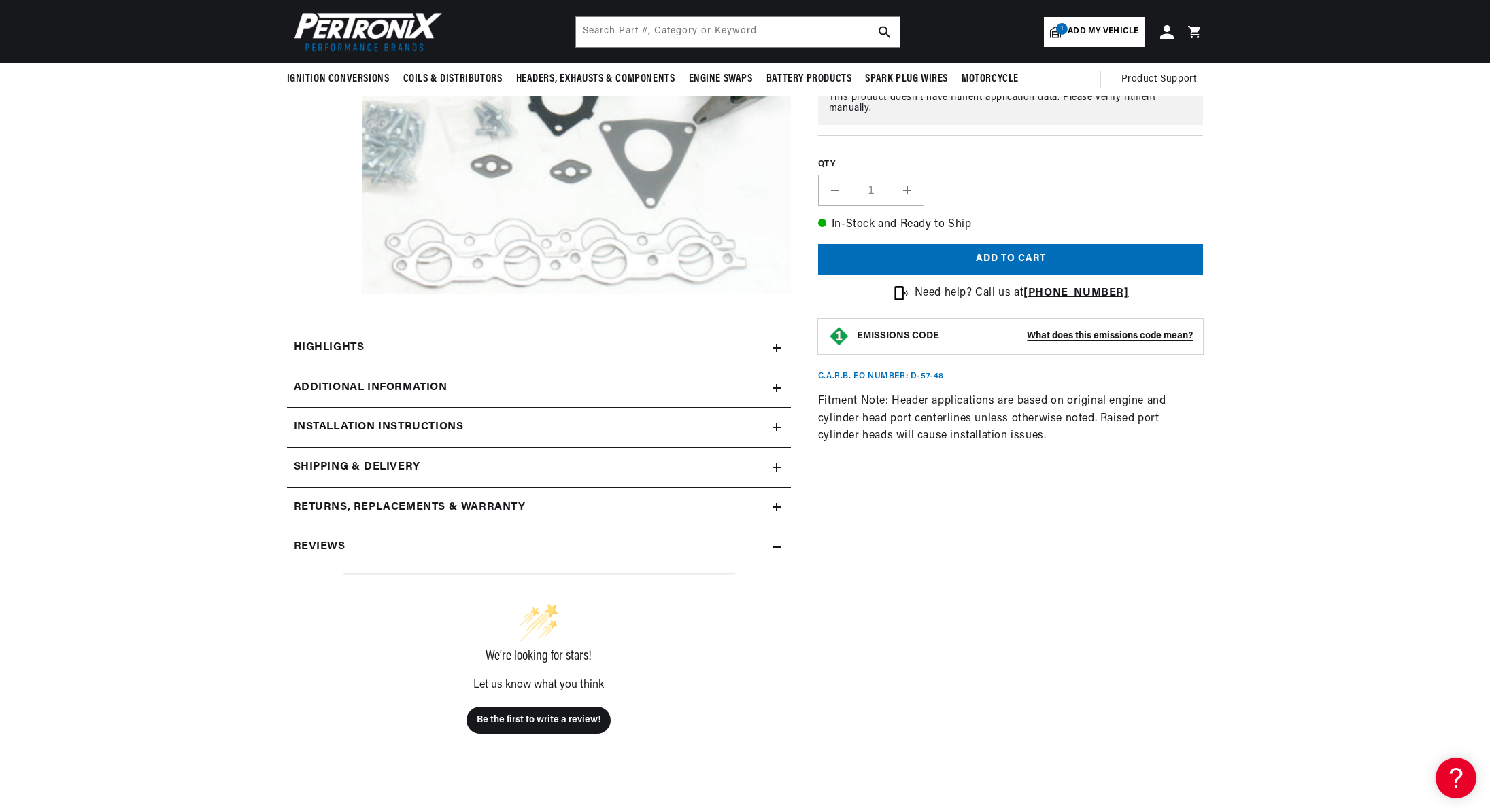
click at [384, 384] on h2 "Additional Information" at bounding box center [371, 388] width 154 height 17
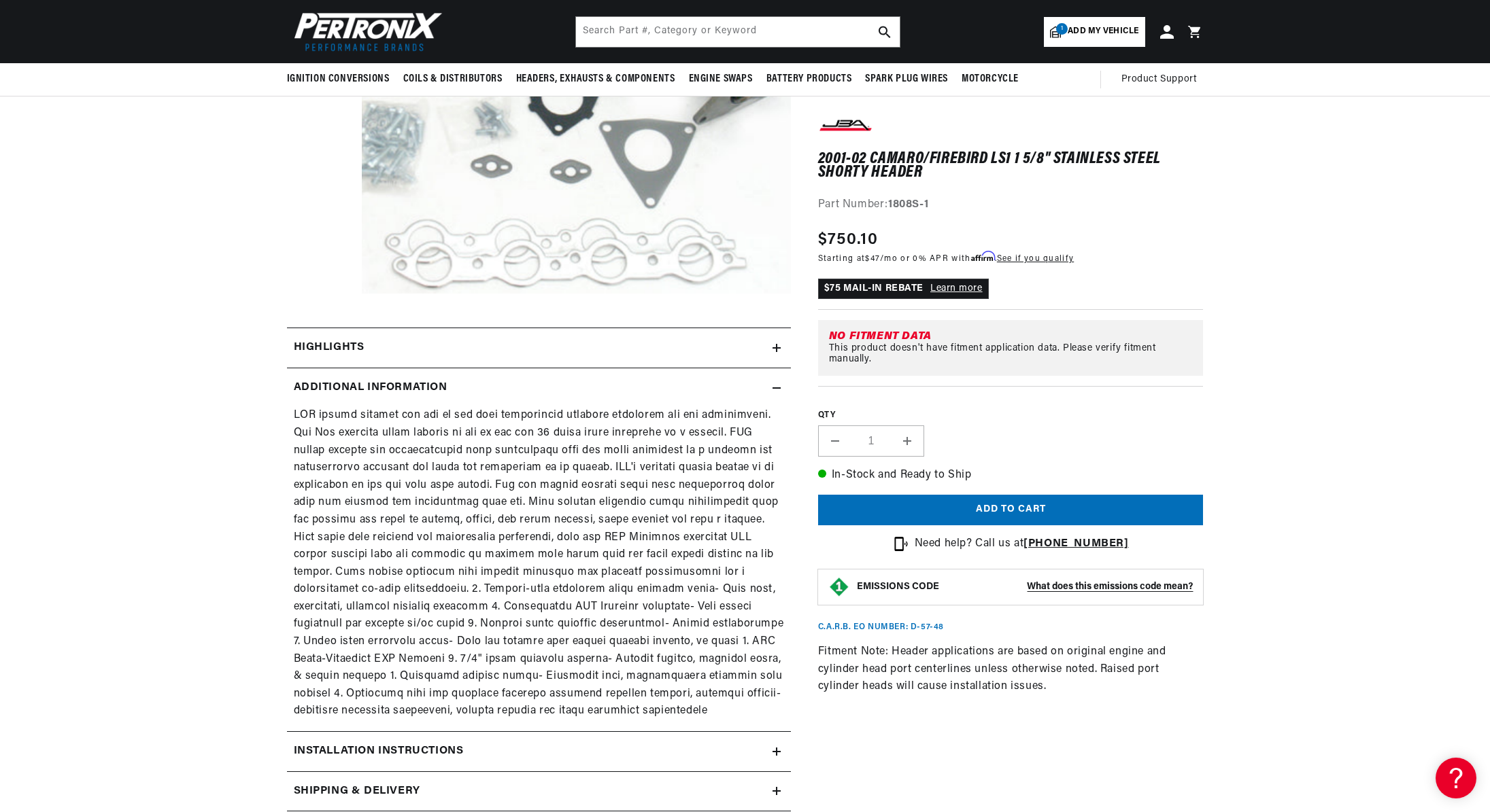
scroll to position [0, 850]
click at [375, 345] on div "Highlights" at bounding box center [529, 348] width 485 height 17
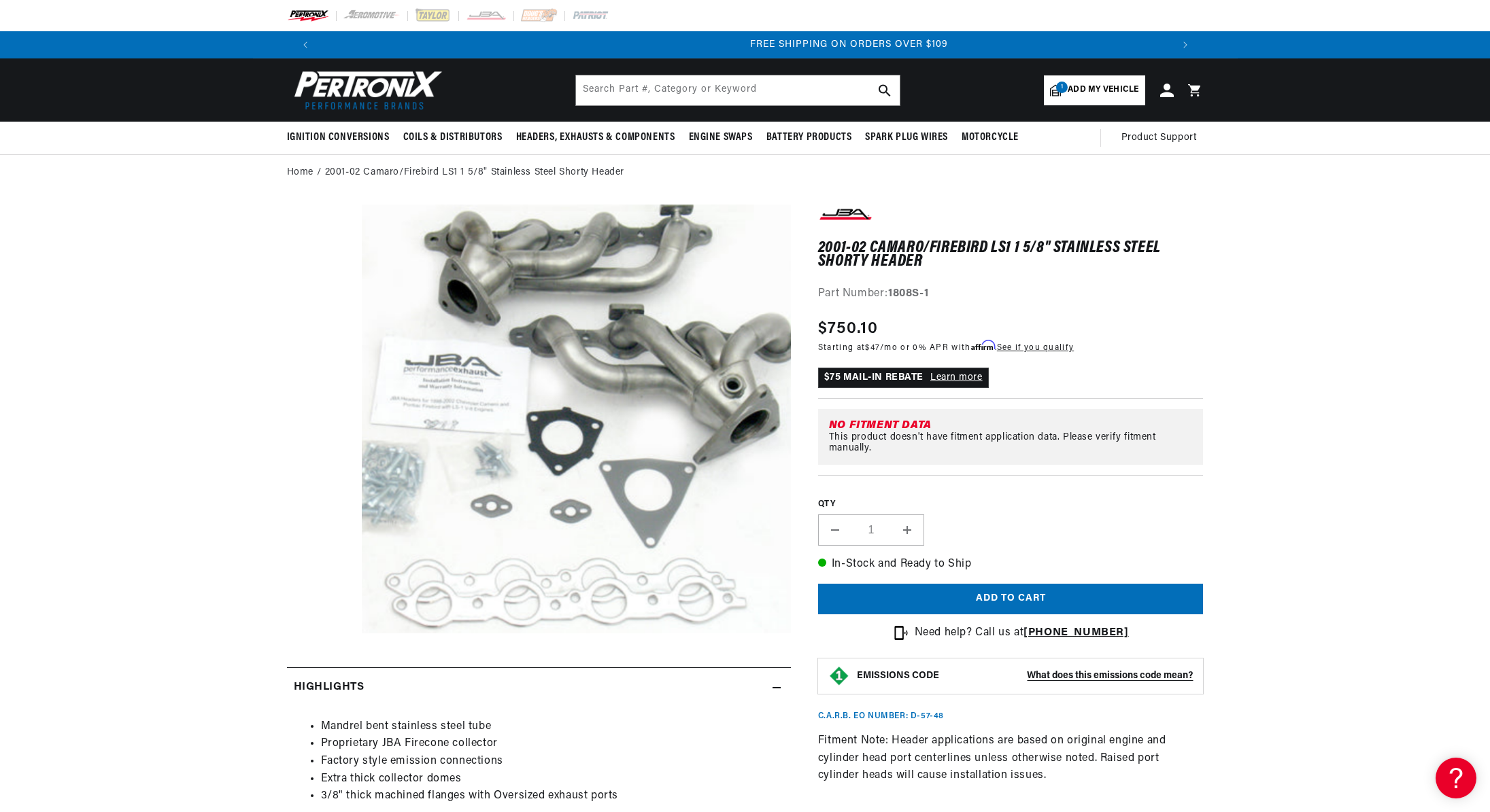
scroll to position [0, 1698]
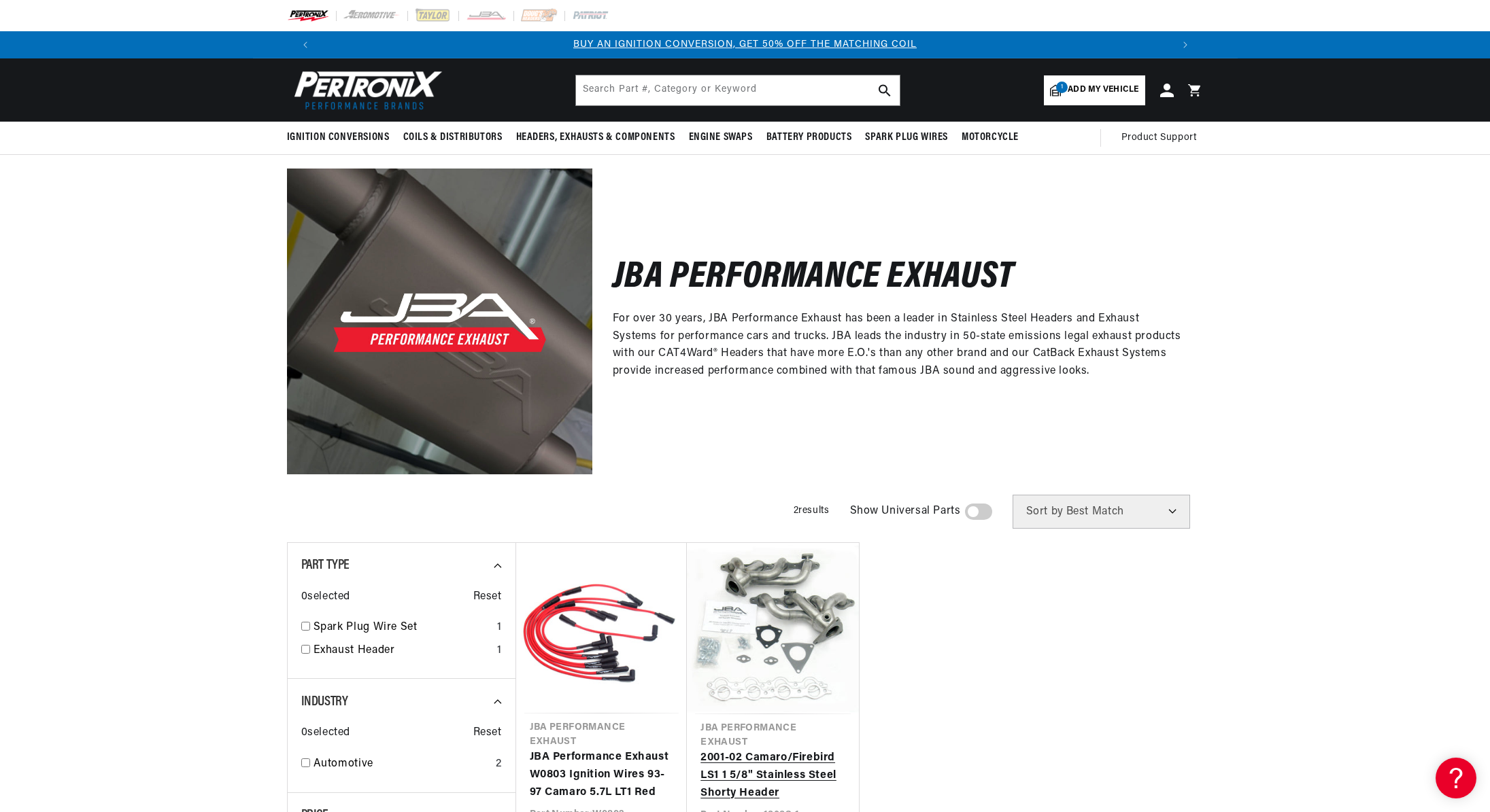
click at [787, 750] on link "2001-02 Camaro/Firebird LS1 1 5/8" Stainless Steel Shorty Header" at bounding box center [772, 776] width 145 height 52
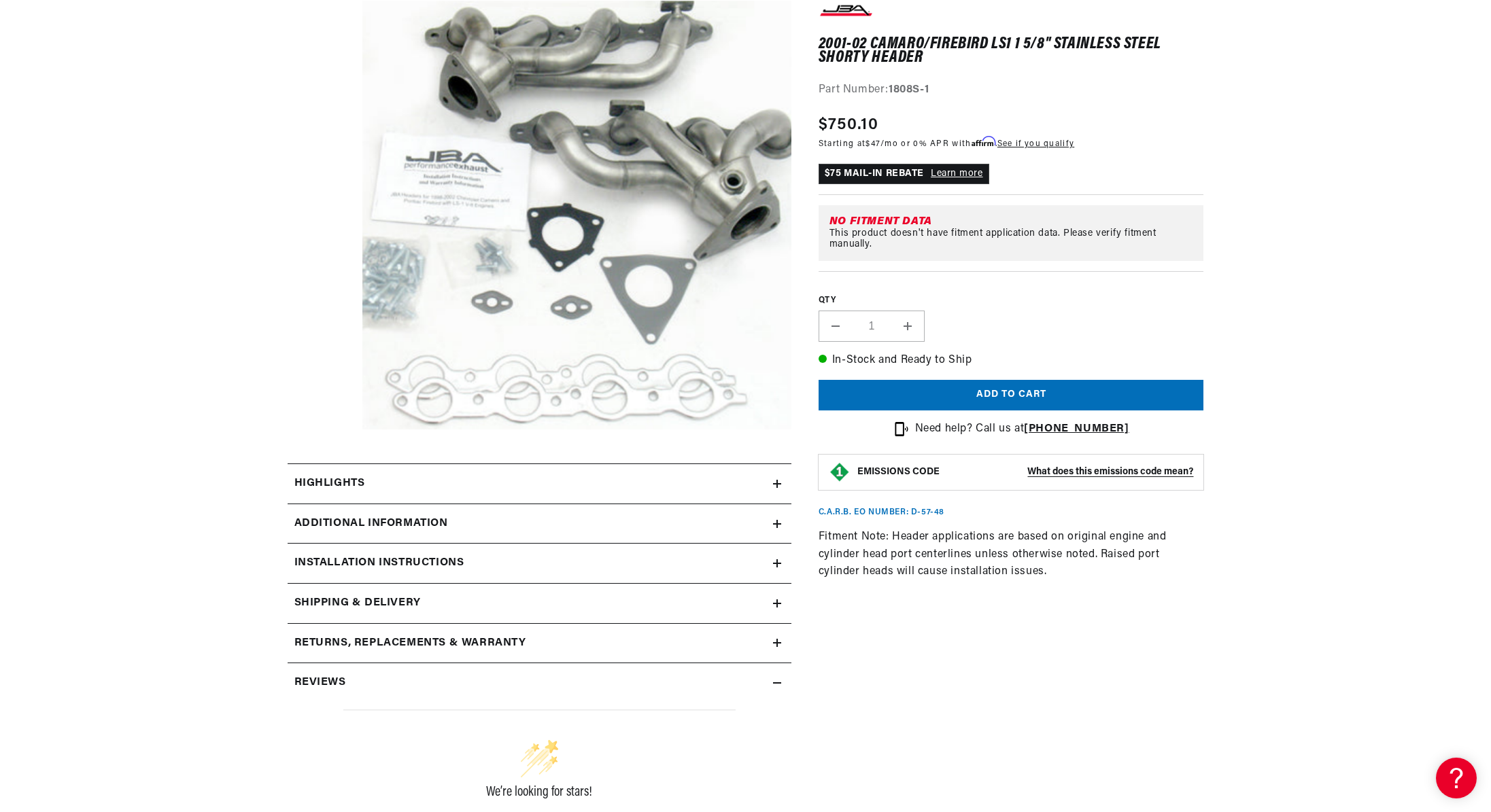
scroll to position [0, 850]
click at [1067, 479] on modal-opener "EMISSIONS CODE What does this emissions code mean?" at bounding box center [1011, 472] width 385 height 36
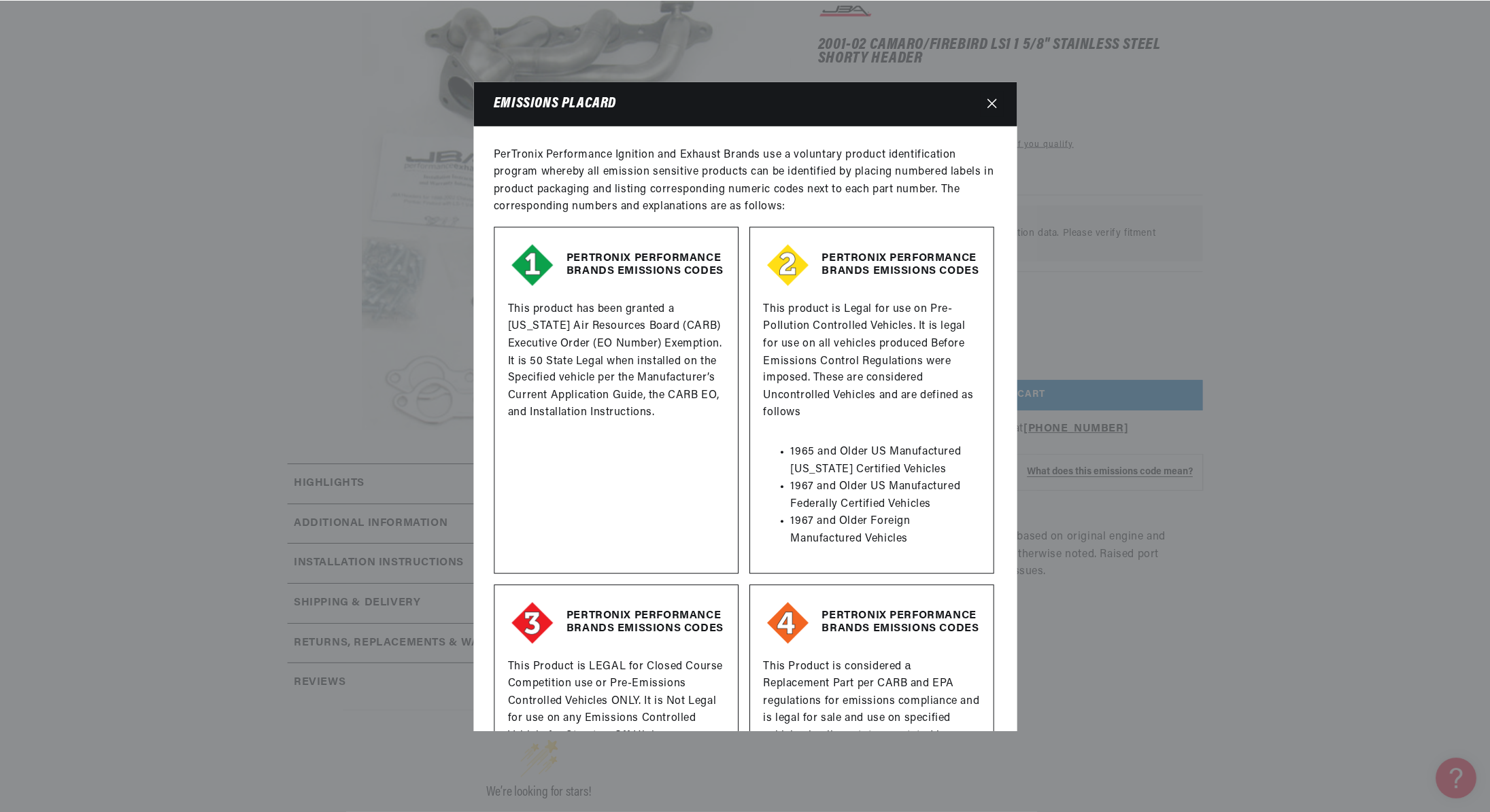
scroll to position [0, 1698]
click at [986, 103] on button "Close" at bounding box center [993, 103] width 23 height 25
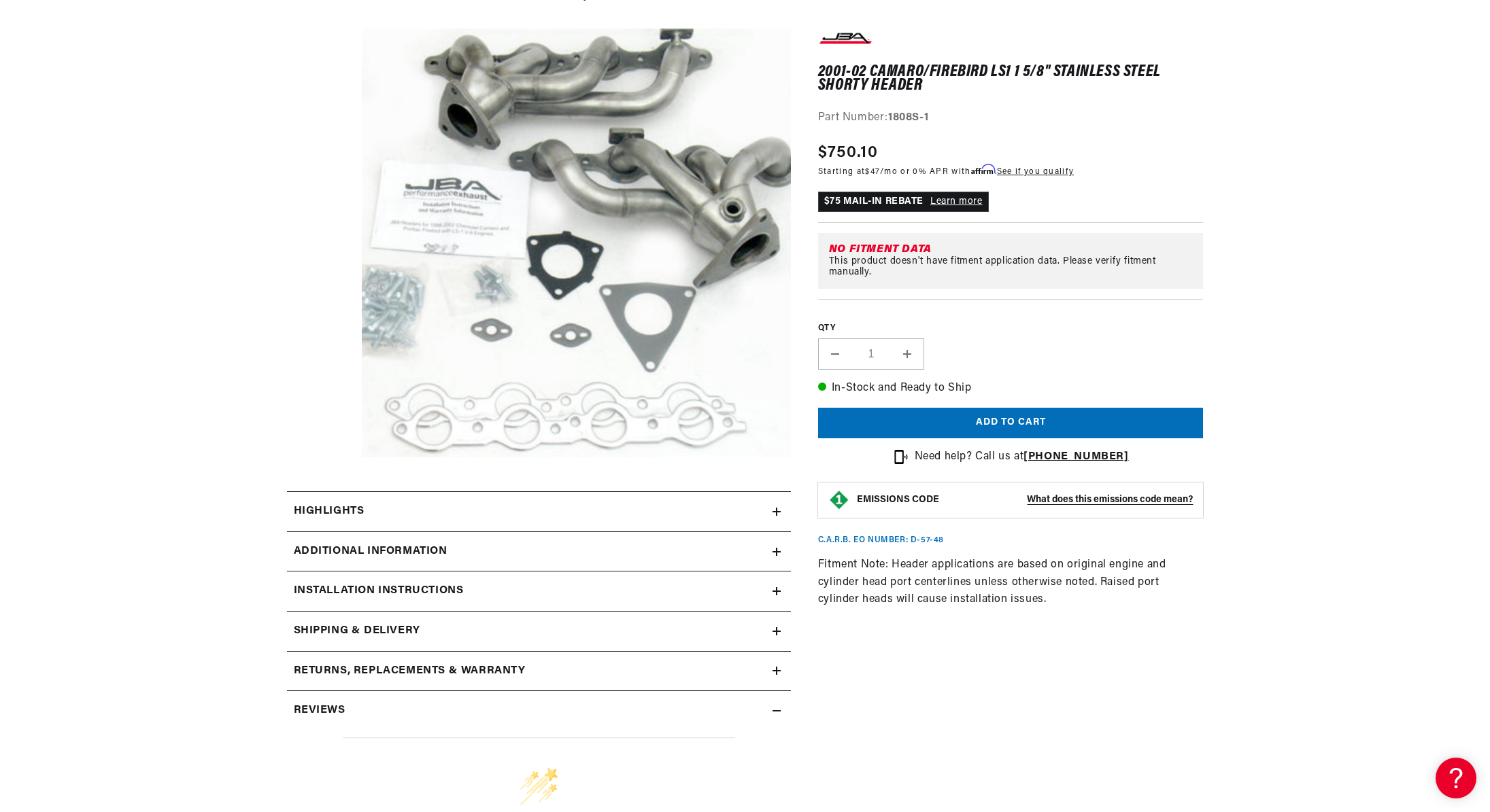
scroll to position [408, 0]
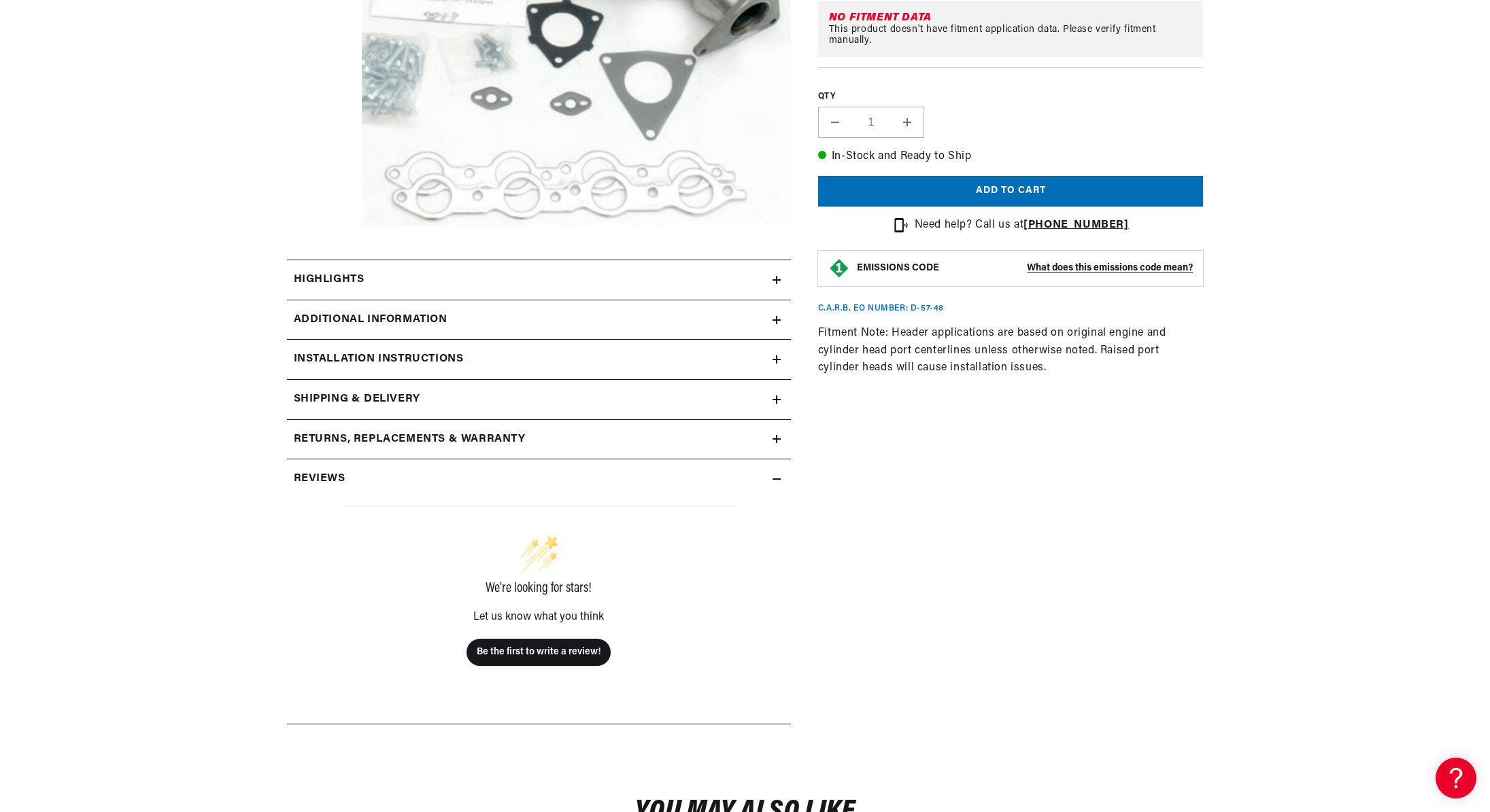
click at [502, 266] on summary "Highlights" at bounding box center [539, 279] width 504 height 39
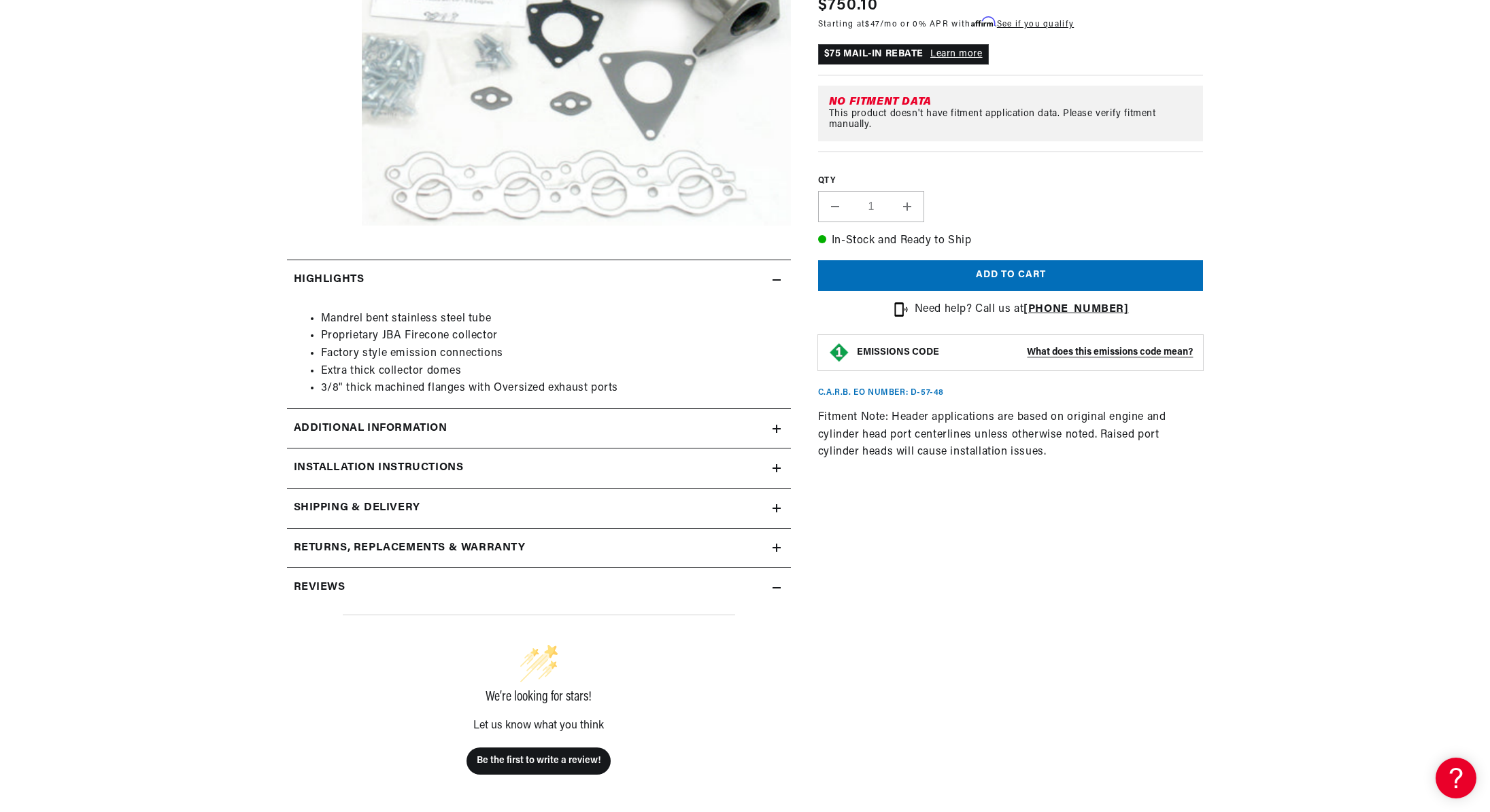
scroll to position [0, 0]
click at [423, 294] on summary "Highlights" at bounding box center [539, 279] width 504 height 39
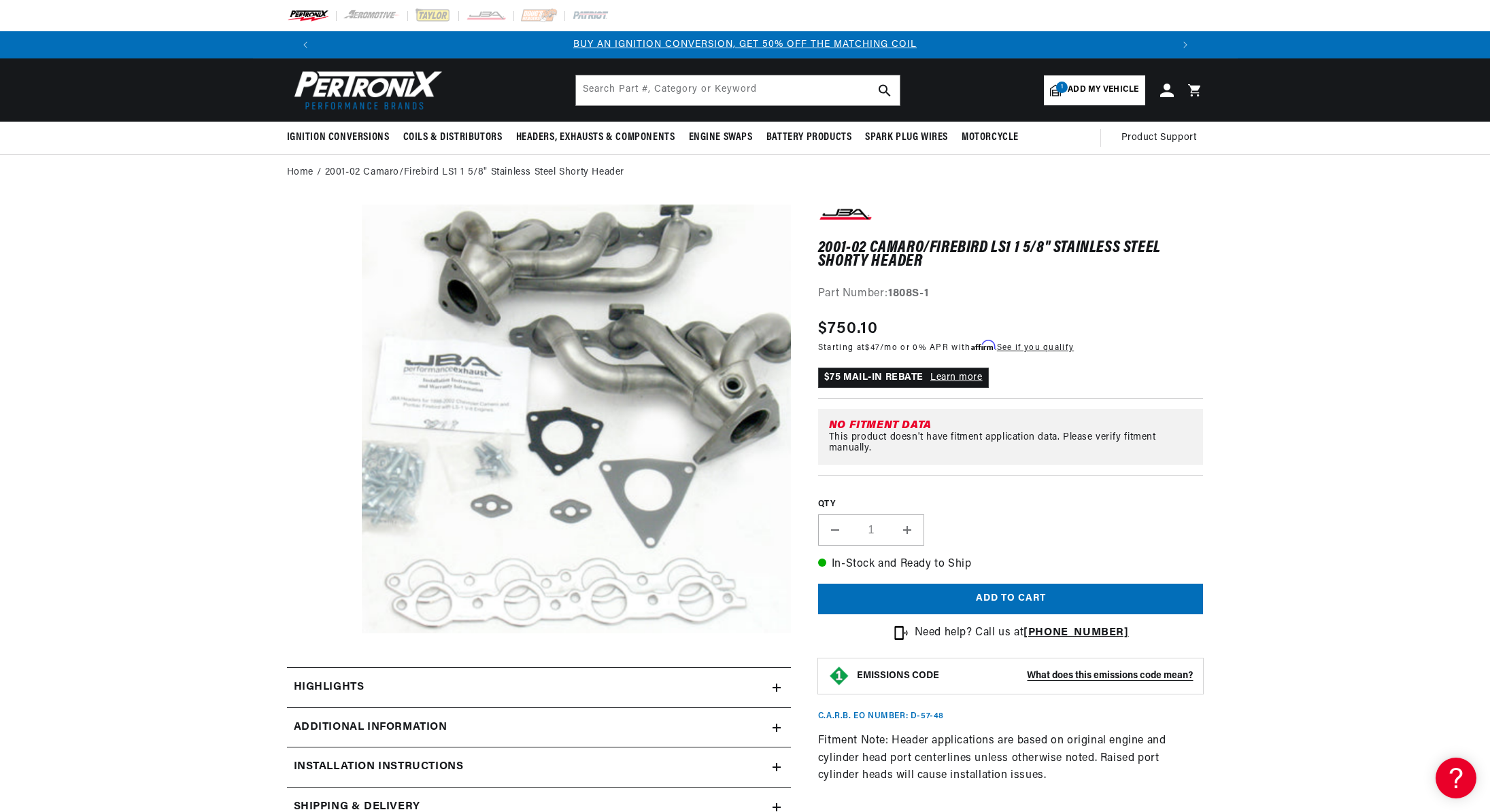
click at [318, 677] on button "Open media 1 in modal" at bounding box center [318, 677] width 0 height 0
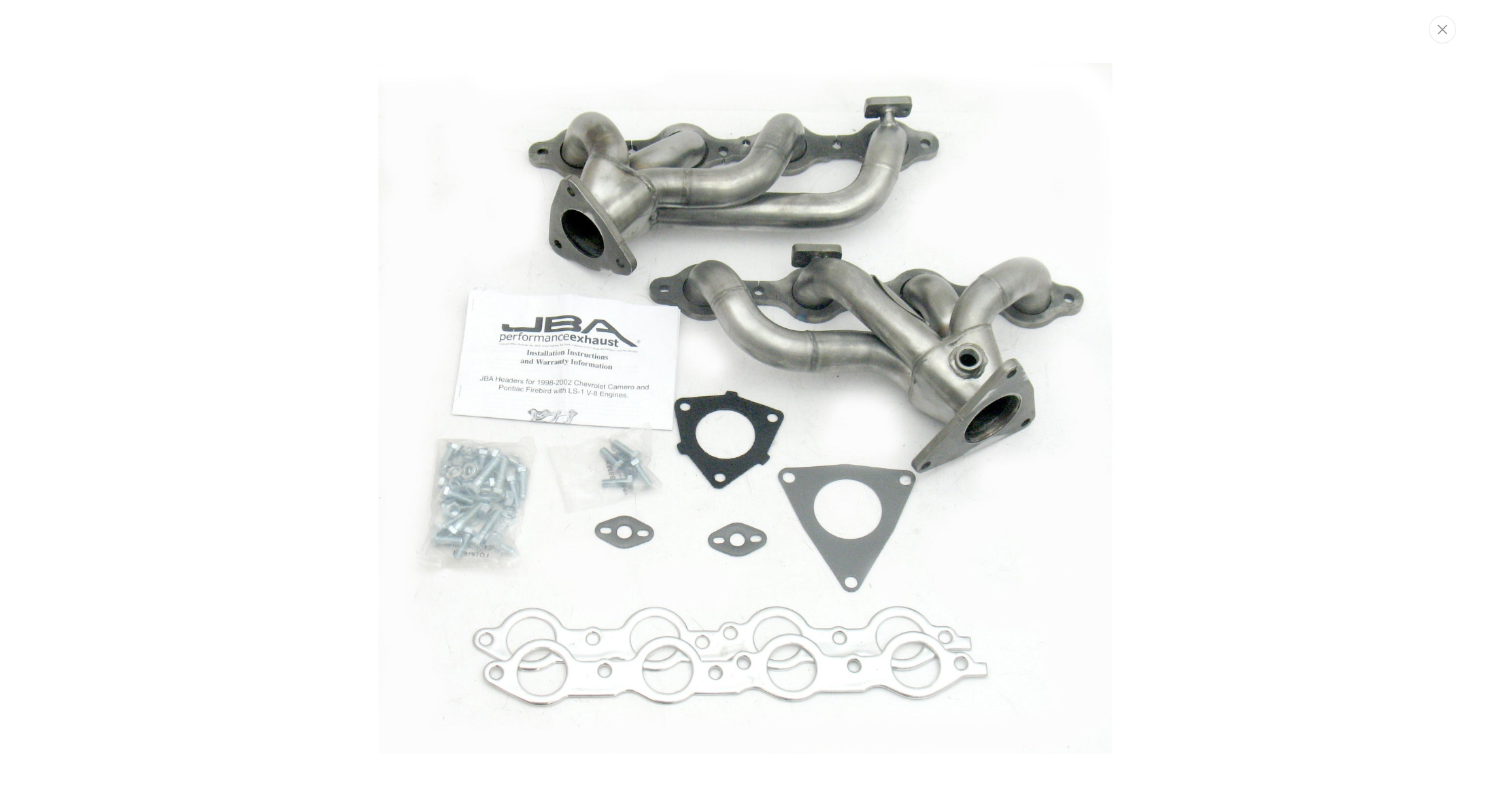
scroll to position [0, 850]
click at [1440, 33] on icon "Close" at bounding box center [1443, 29] width 10 height 10
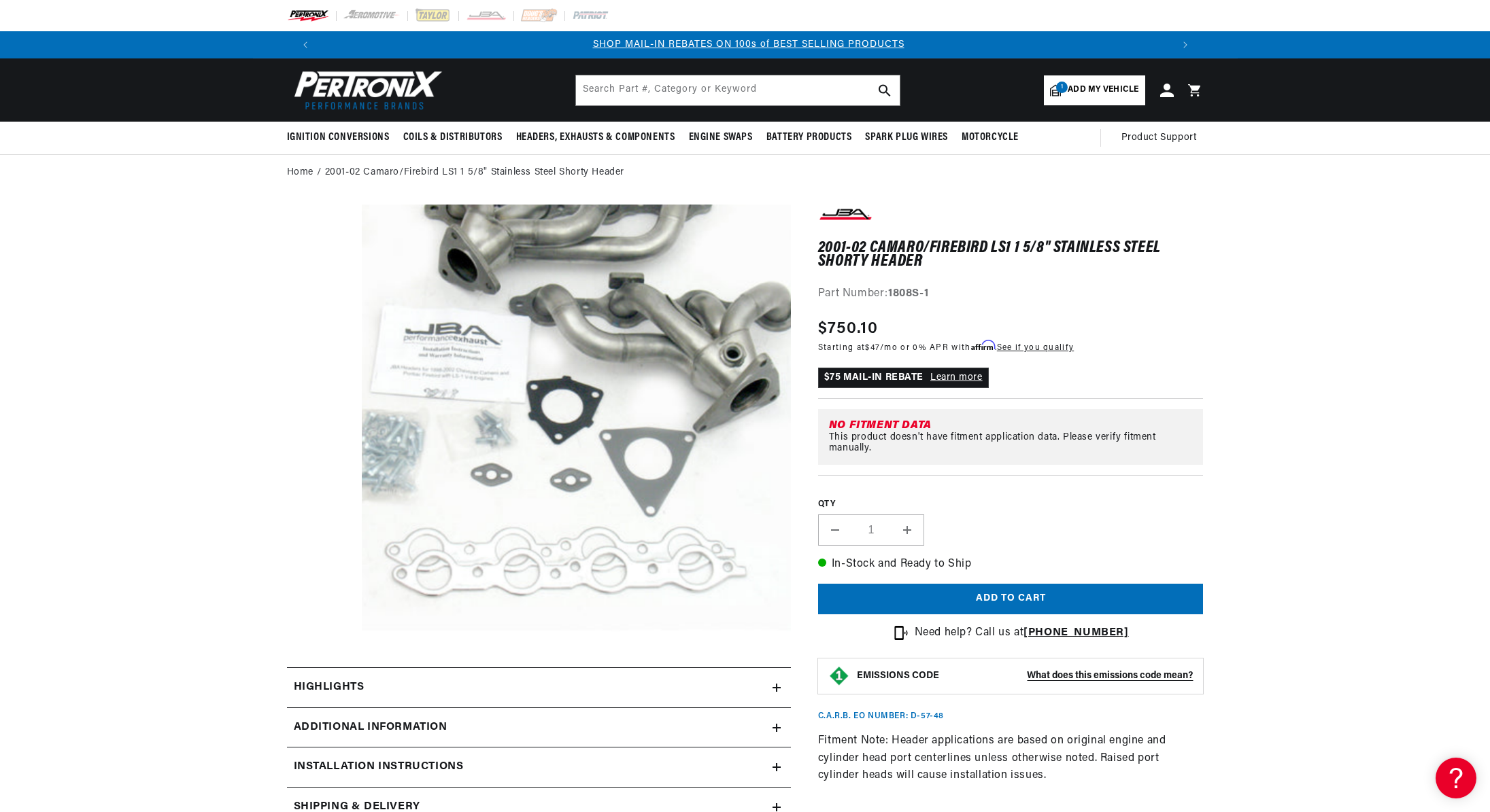
scroll to position [43, 0]
